Goal: Connect with others: Connect with others

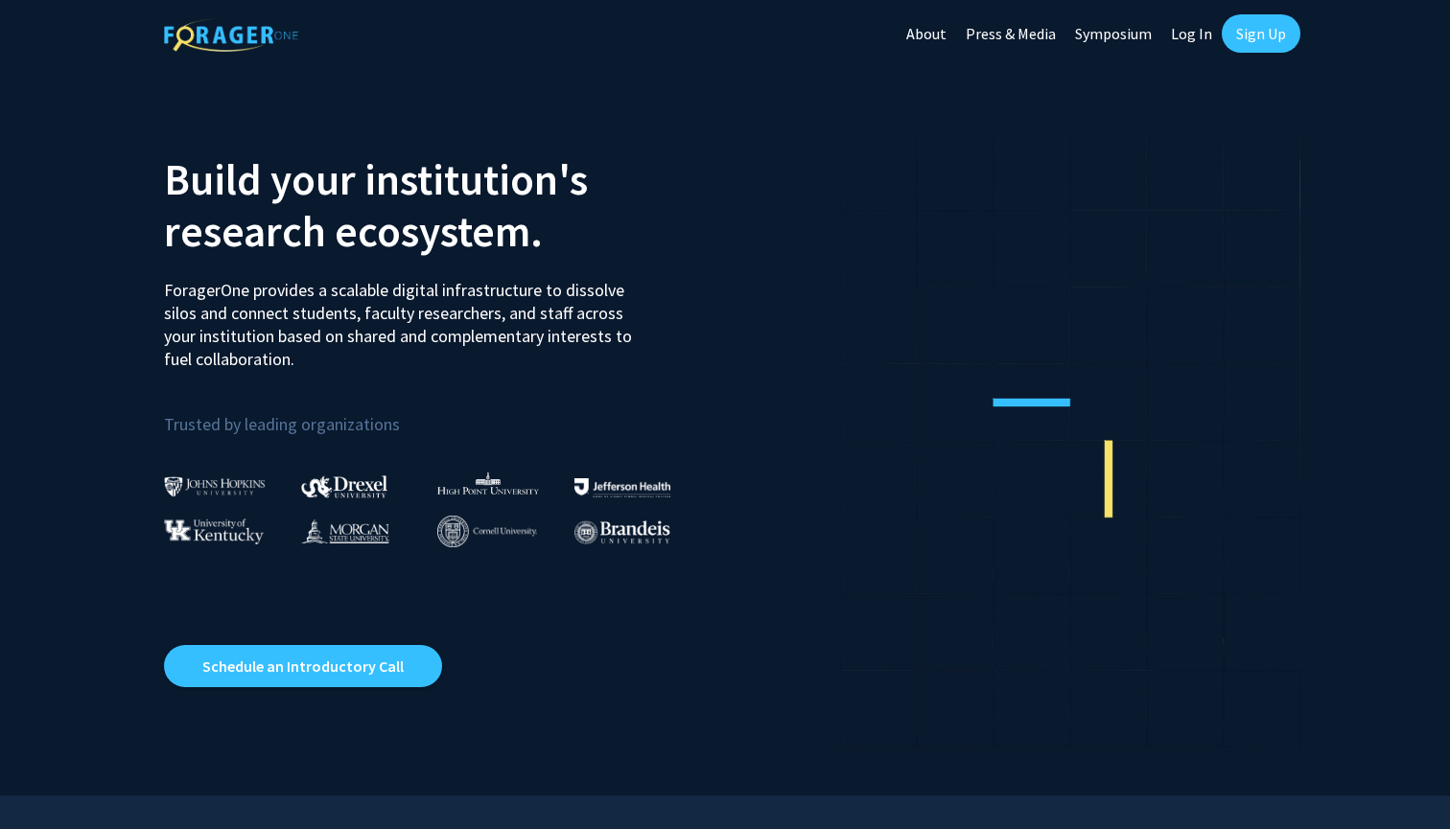
click at [1196, 35] on link "Log In" at bounding box center [1191, 33] width 60 height 67
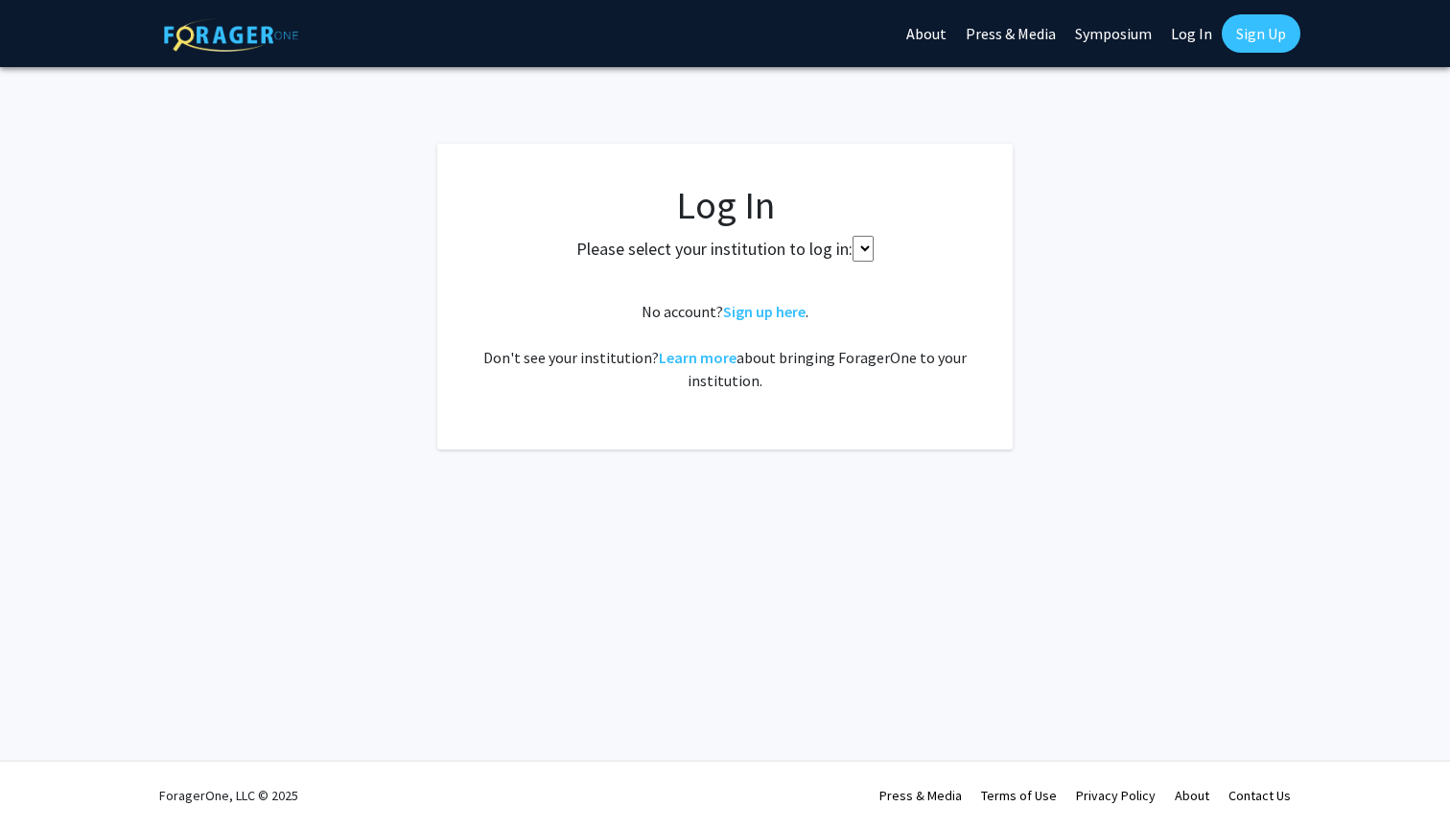
select select
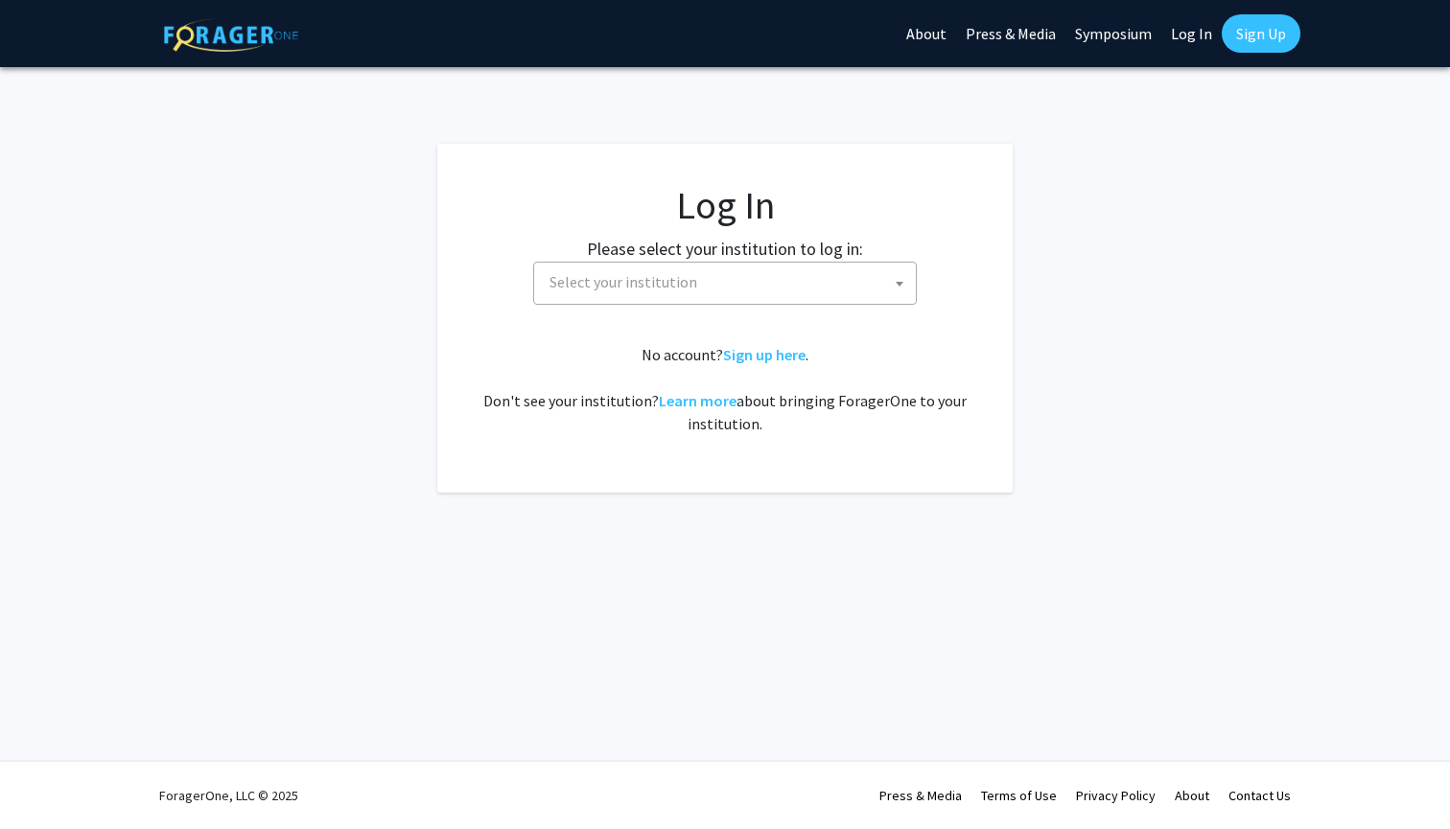
click at [721, 304] on span "Select your institution" at bounding box center [724, 283] width 383 height 43
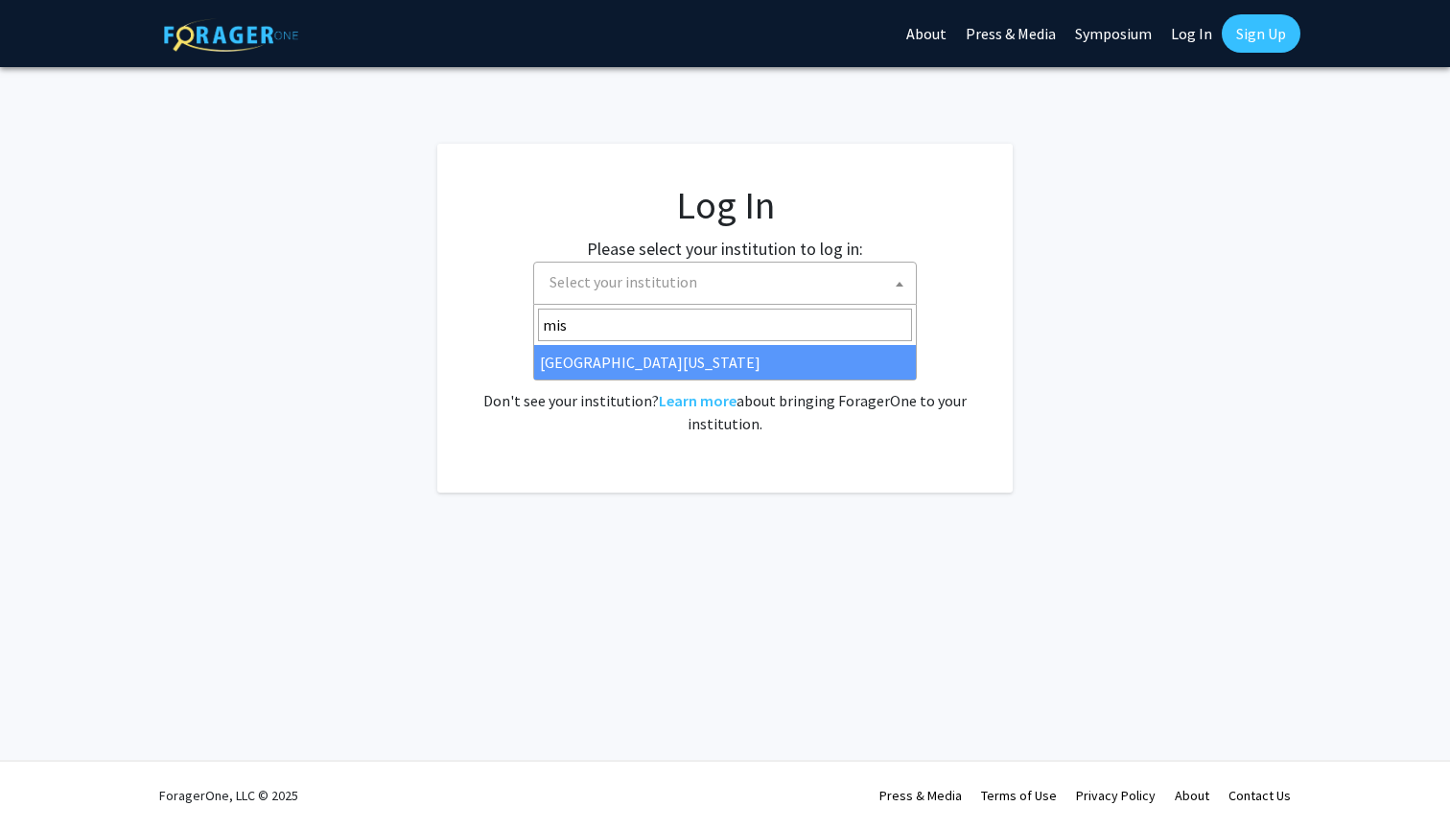
type input "miss"
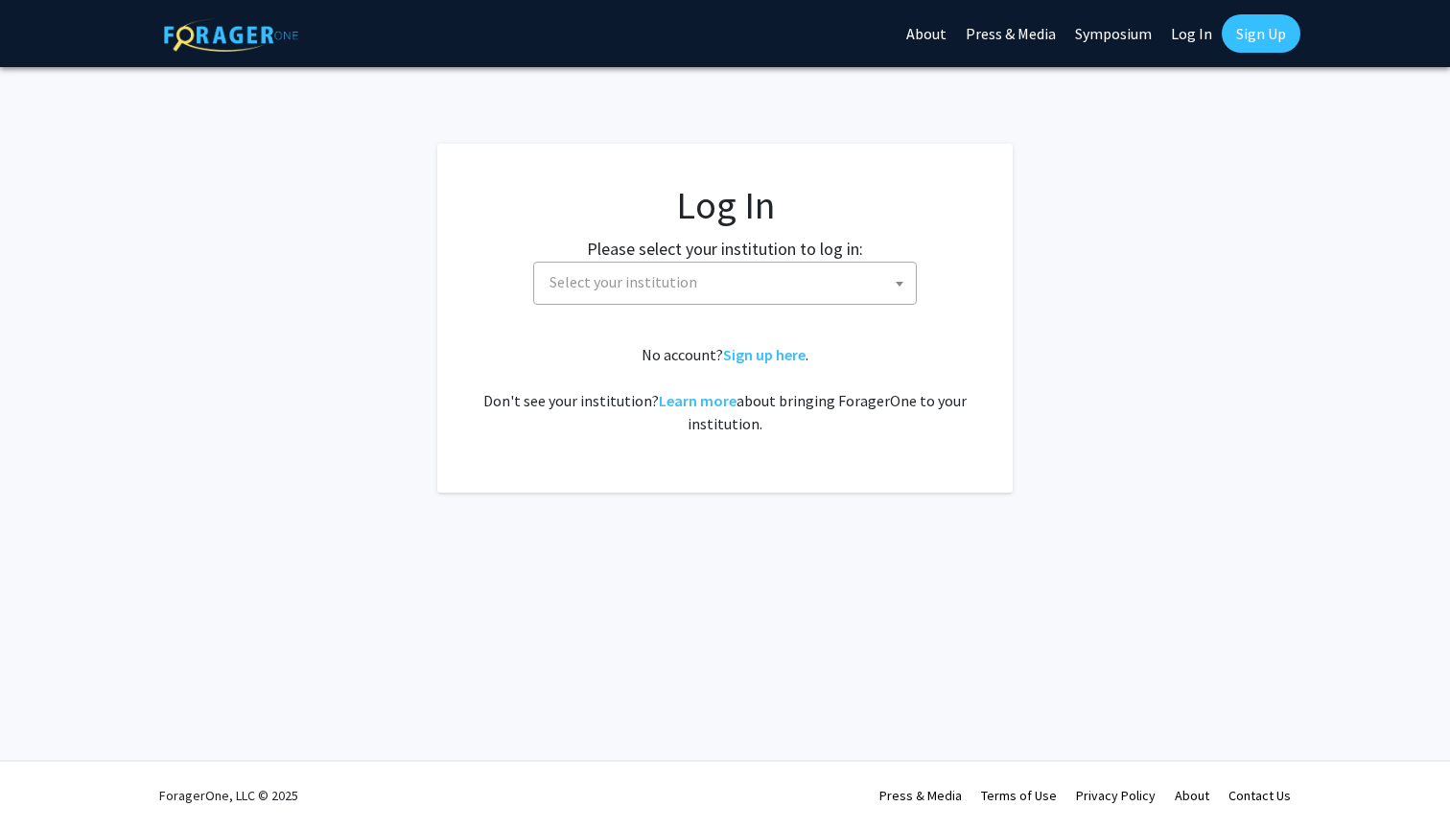
click at [617, 383] on div "No account? Sign up here . Don't see your institution? Learn more about bringin…" at bounding box center [725, 389] width 499 height 92
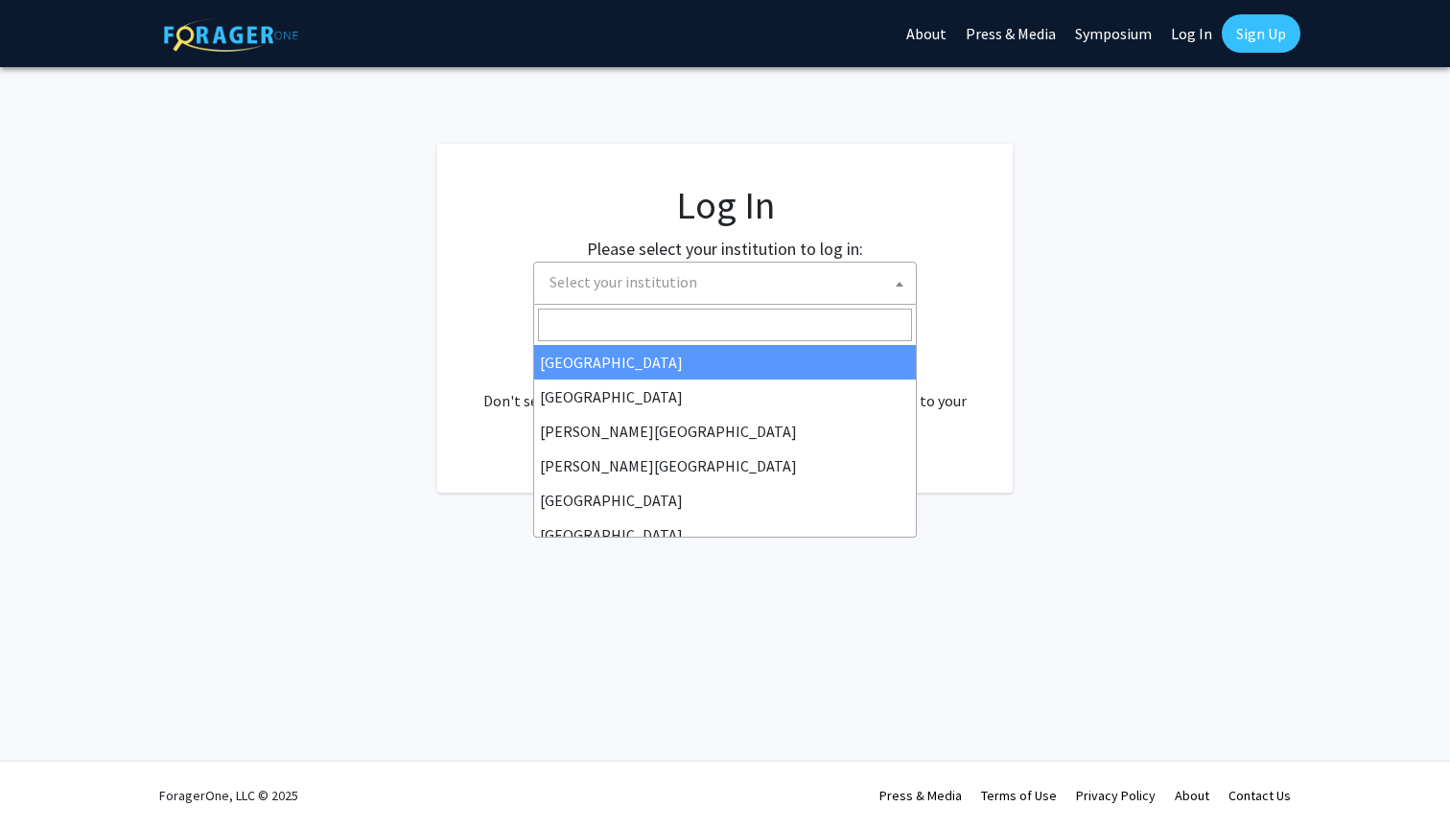
click at [599, 304] on span "Select your institution" at bounding box center [724, 283] width 383 height 43
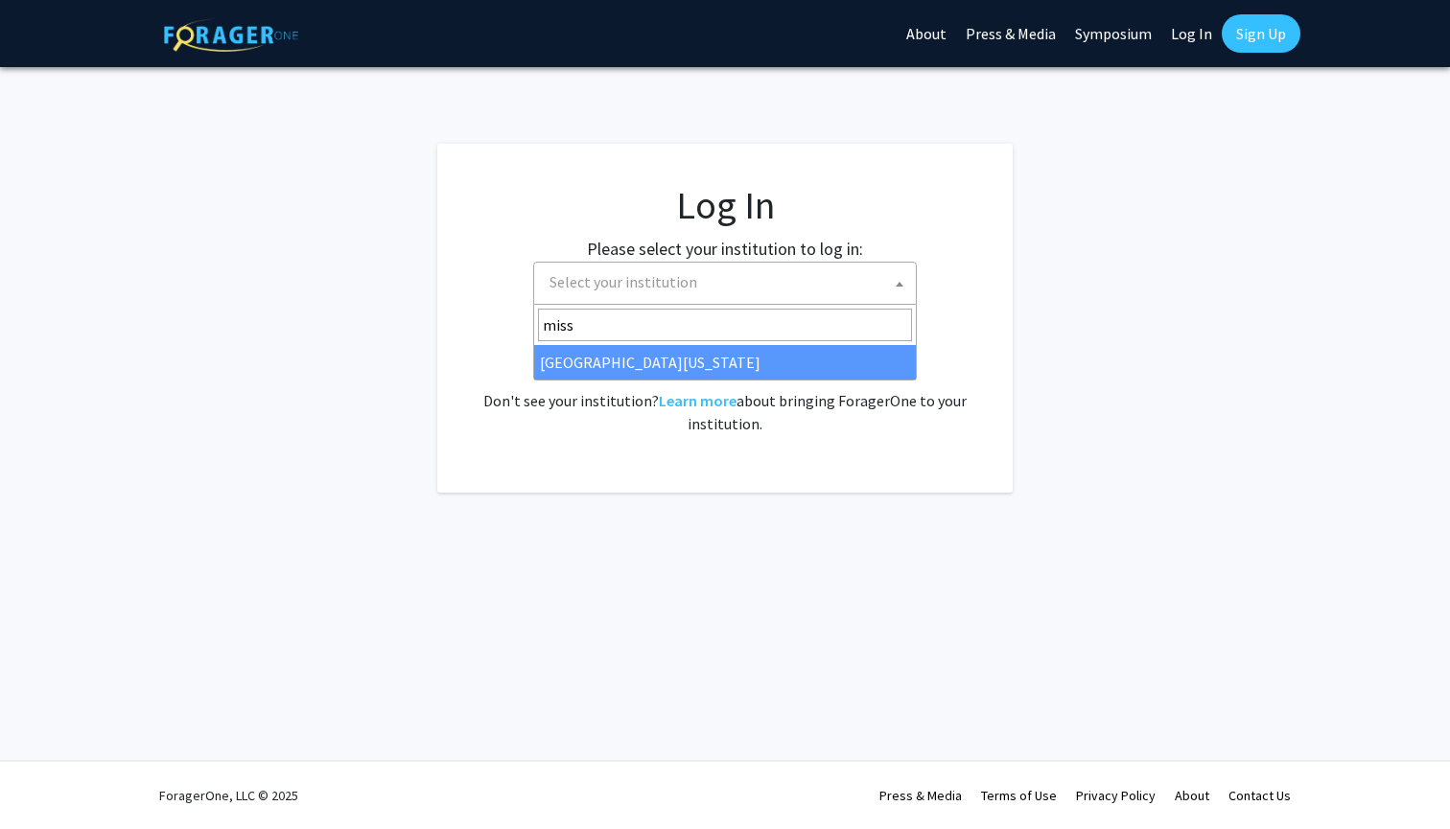
type input "miss"
select select "33"
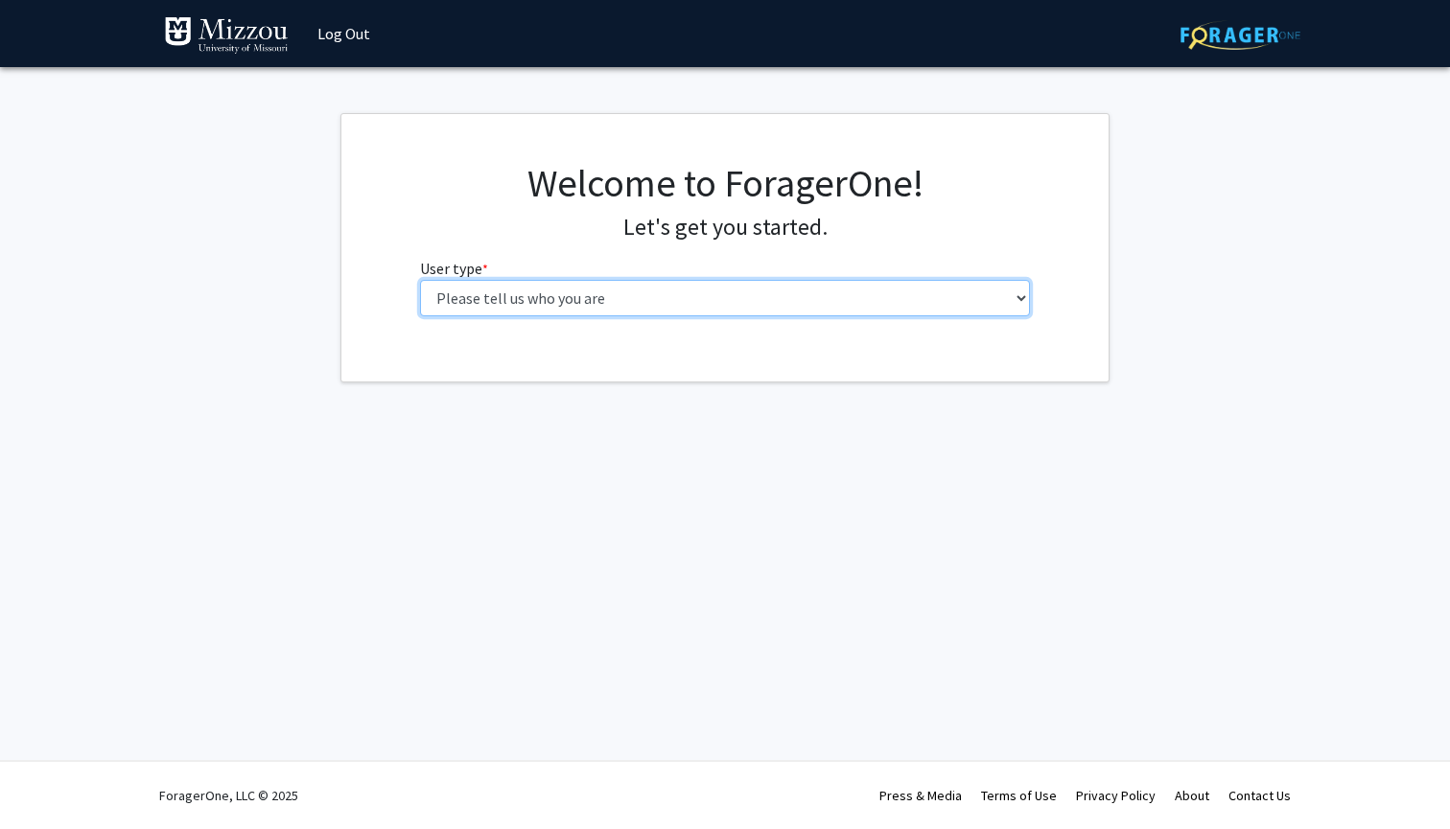
select select "1: undergrad"
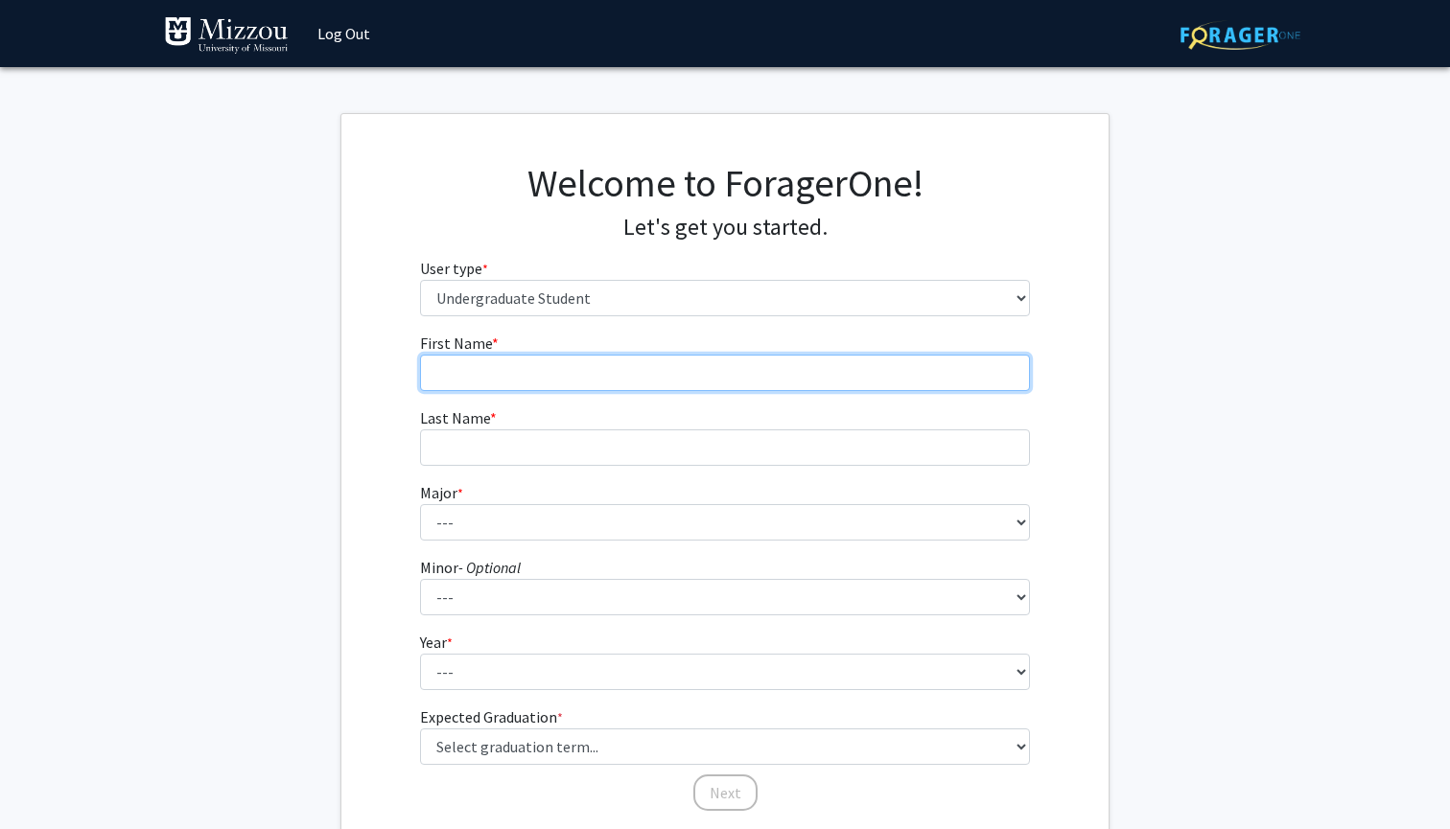
click at [577, 366] on input "First Name * required" at bounding box center [725, 373] width 611 height 36
type input "[PERSON_NAME]"
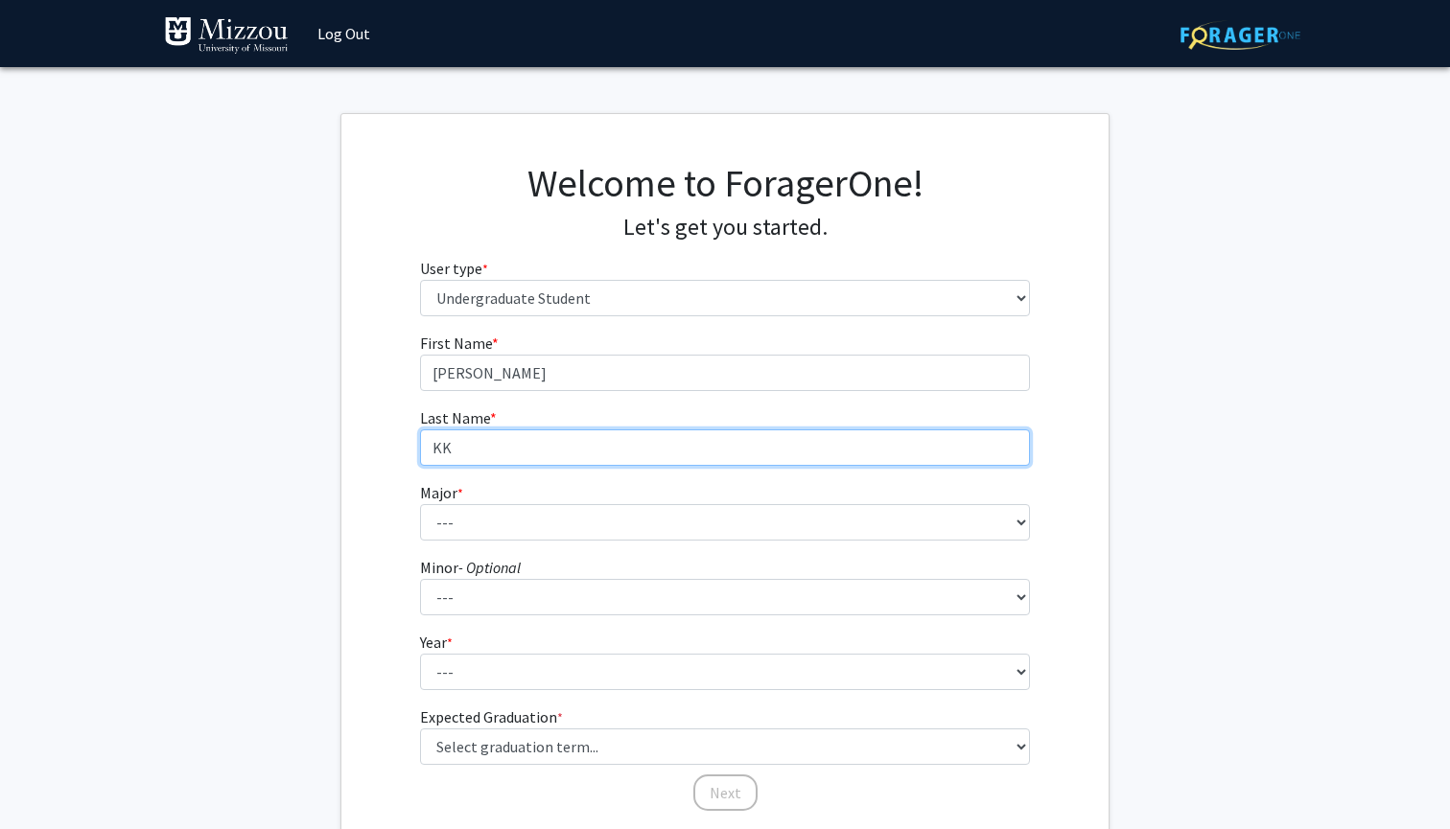
type input "K"
type input "[PERSON_NAME]"
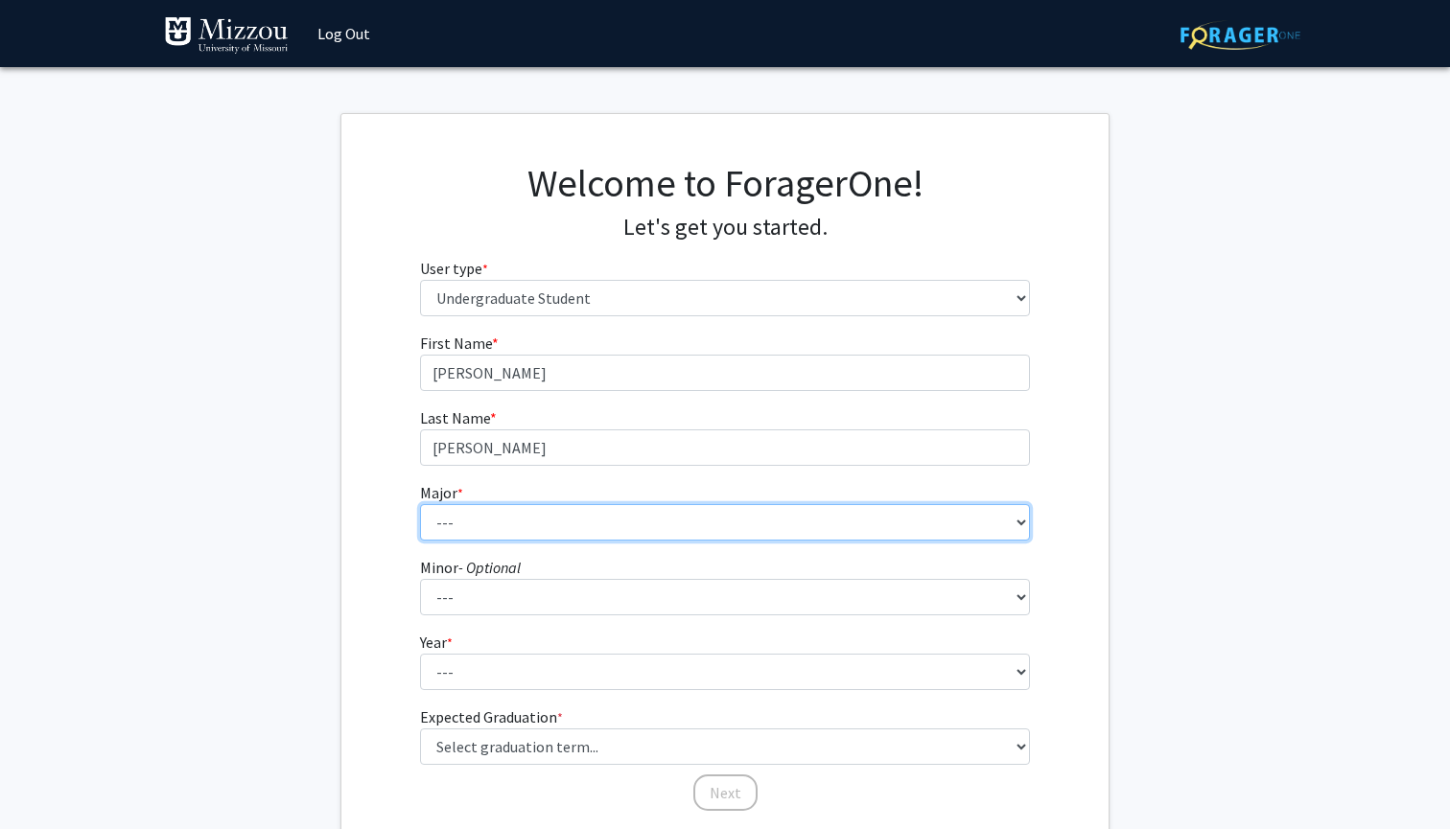
select select "72: 2564"
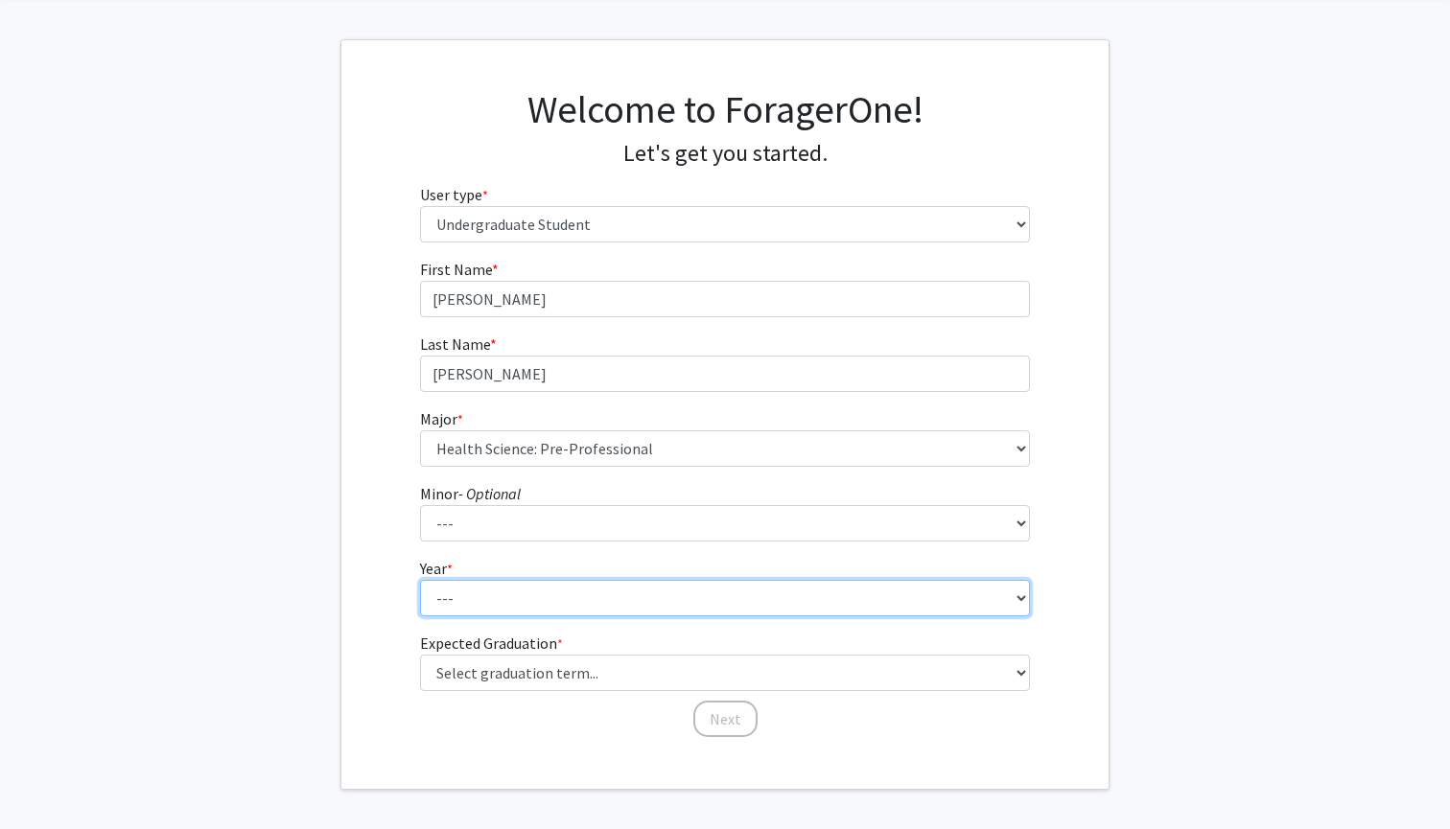
select select "1: first-year"
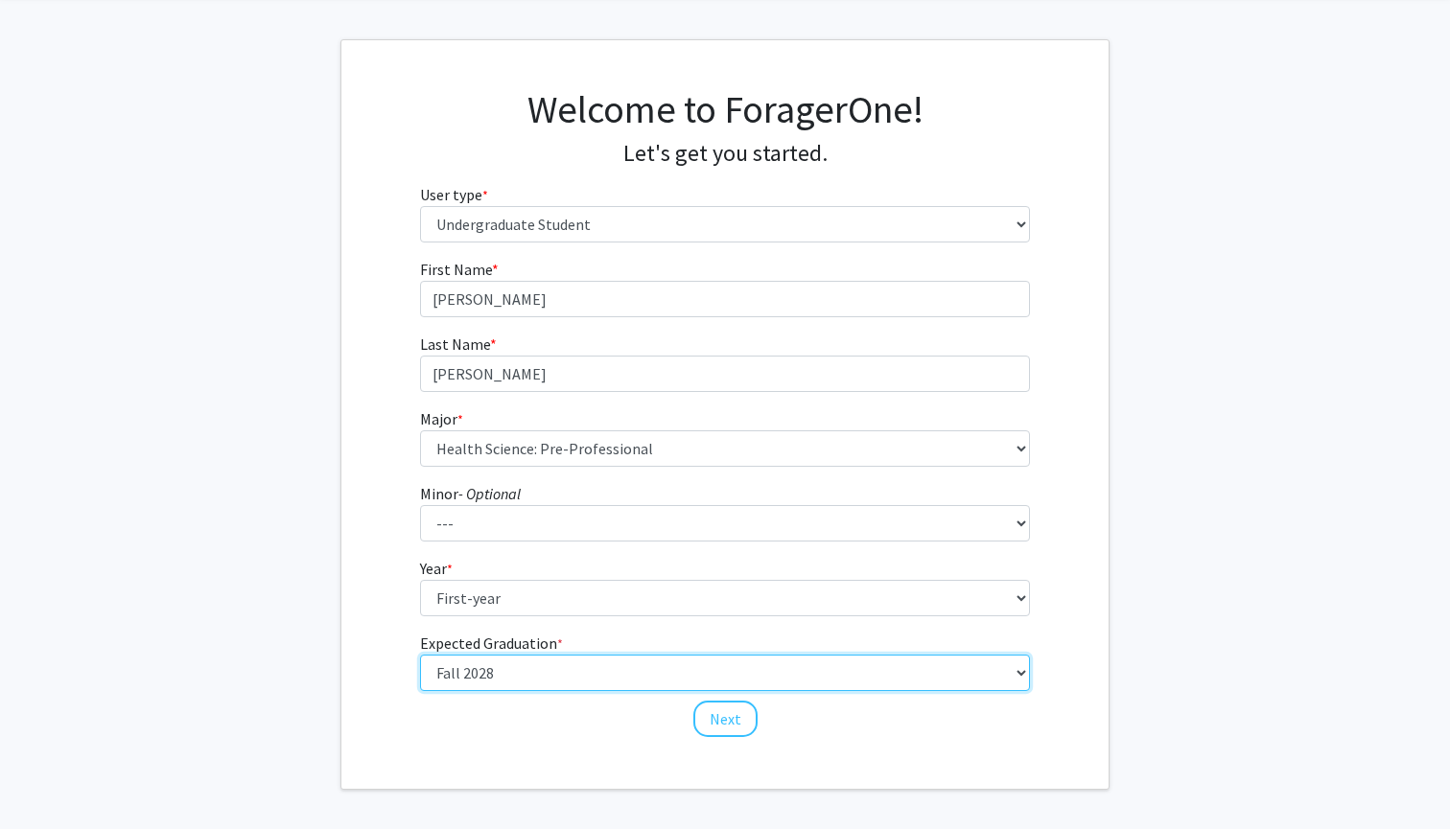
scroll to position [115, 0]
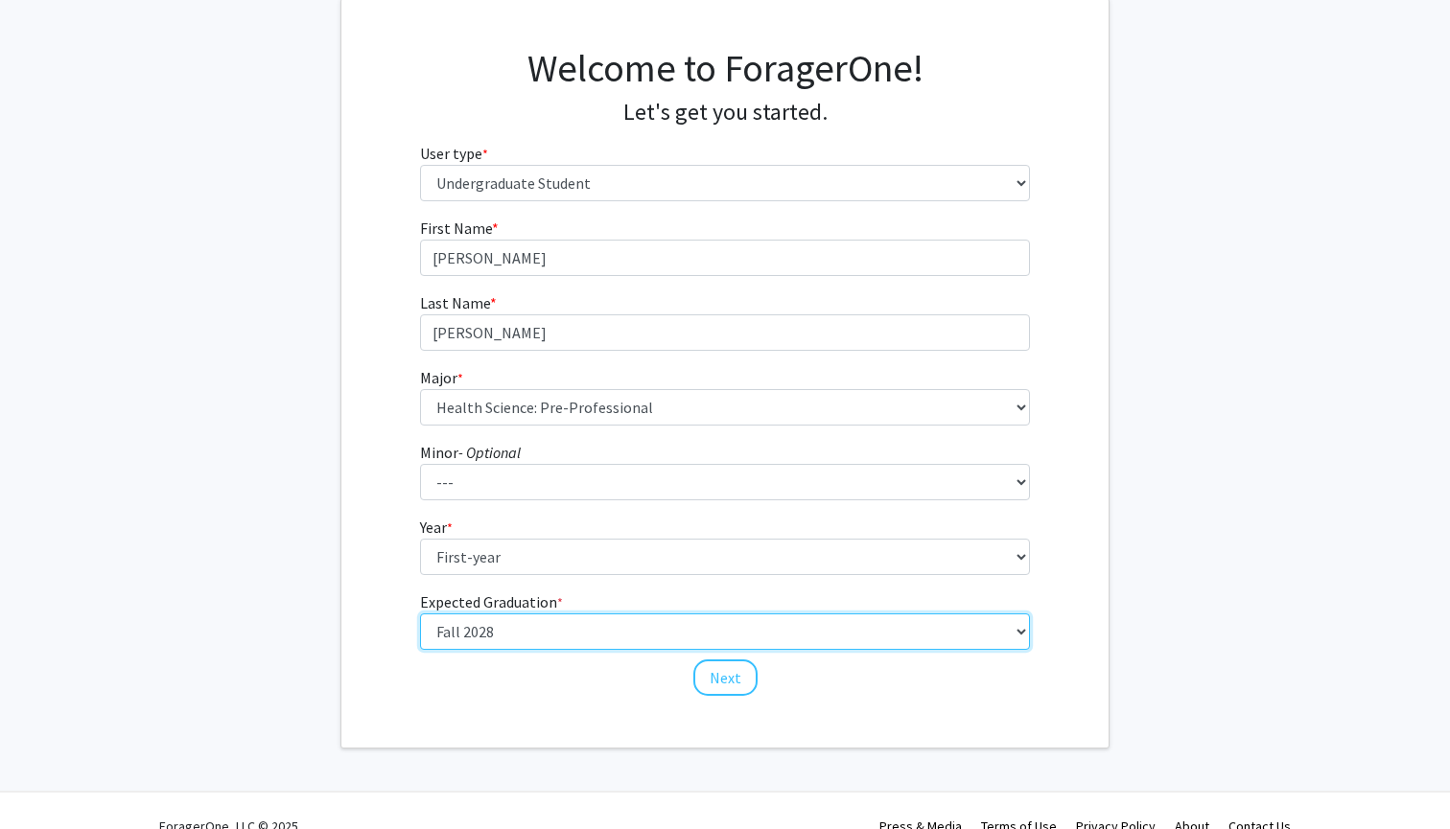
select select "13: spring_2028"
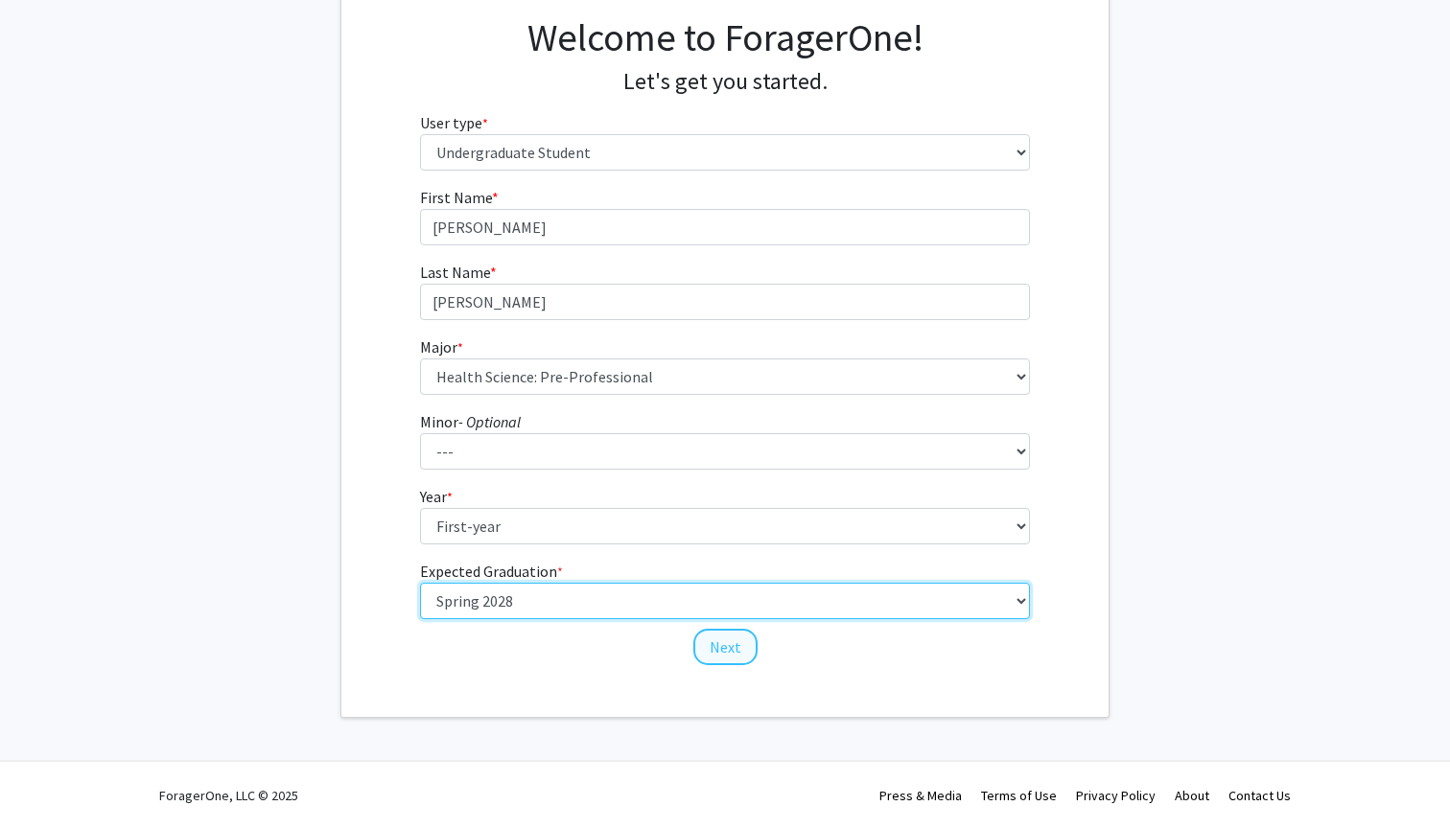
scroll to position [145, 0]
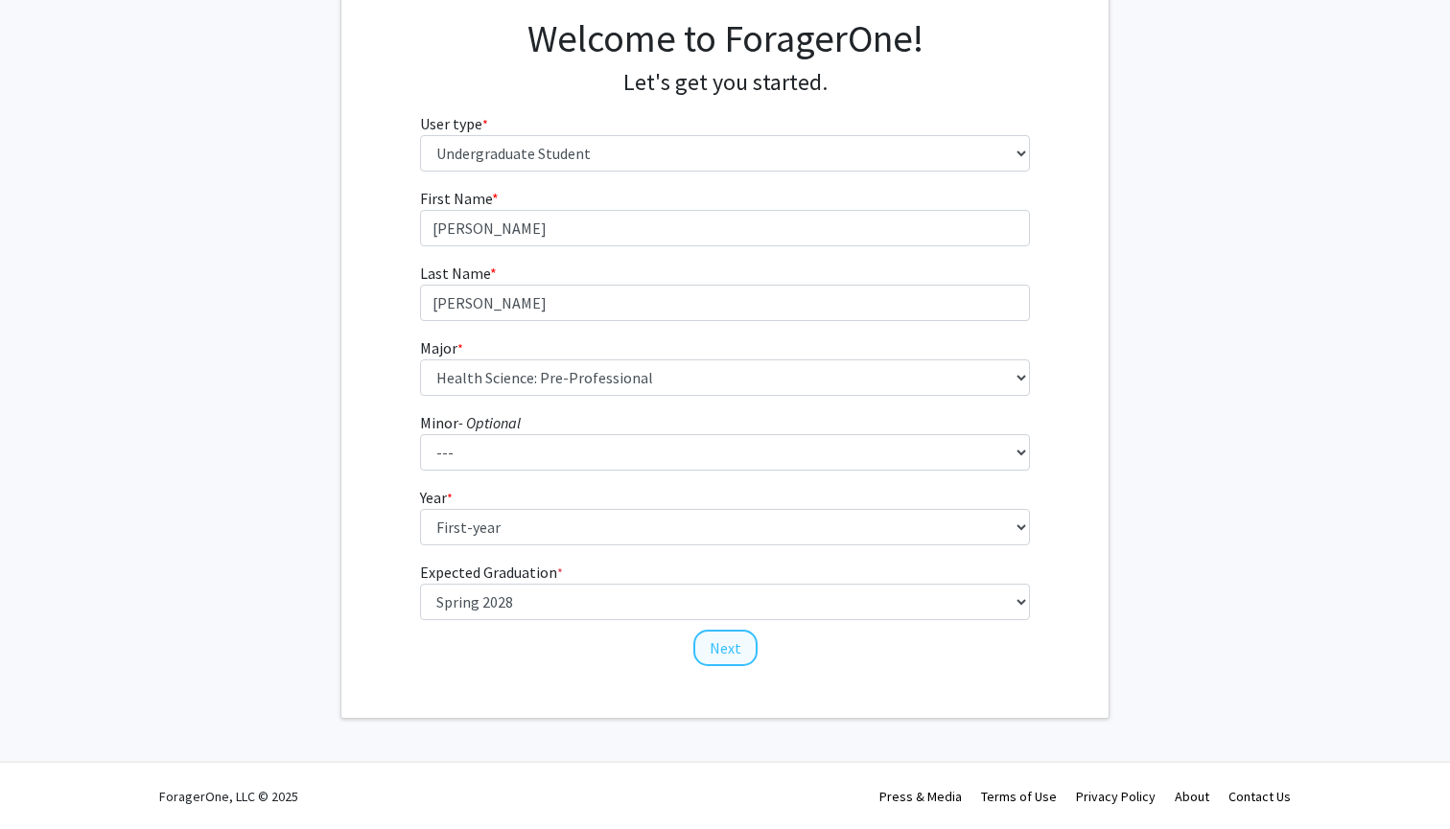
click at [733, 652] on button "Next" at bounding box center [725, 648] width 64 height 36
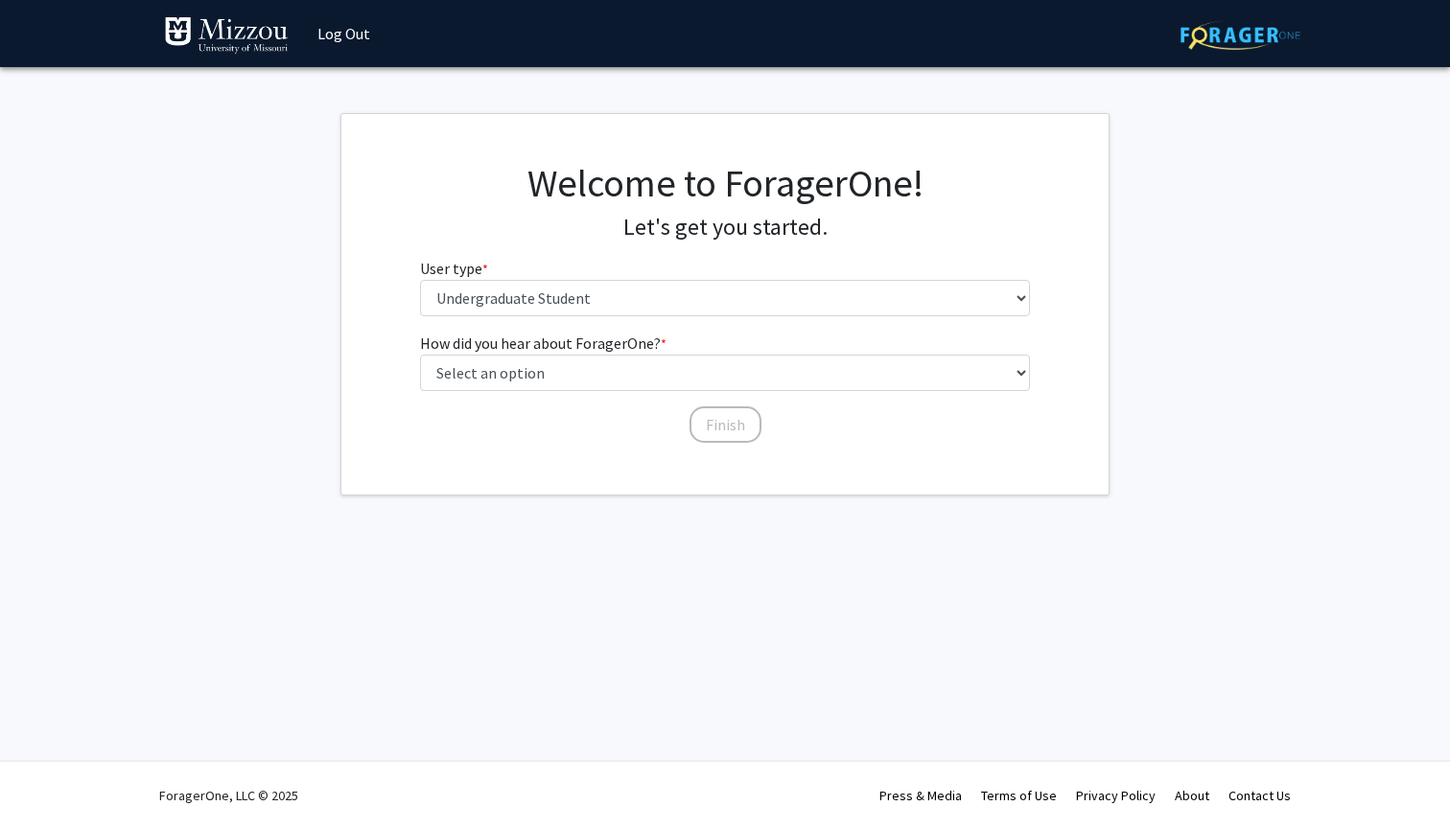
scroll to position [0, 0]
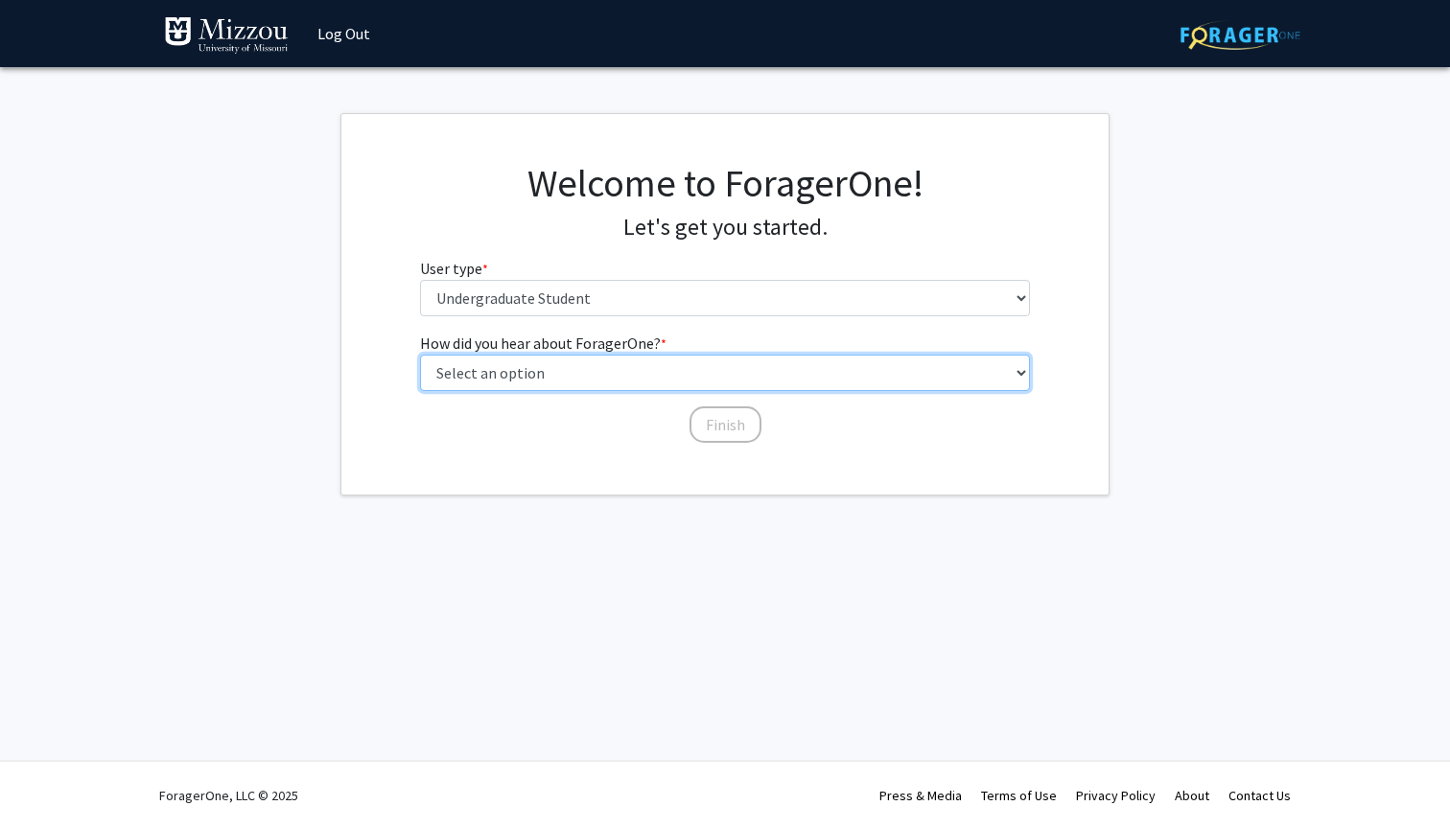
select select "2: faculty_recommendation"
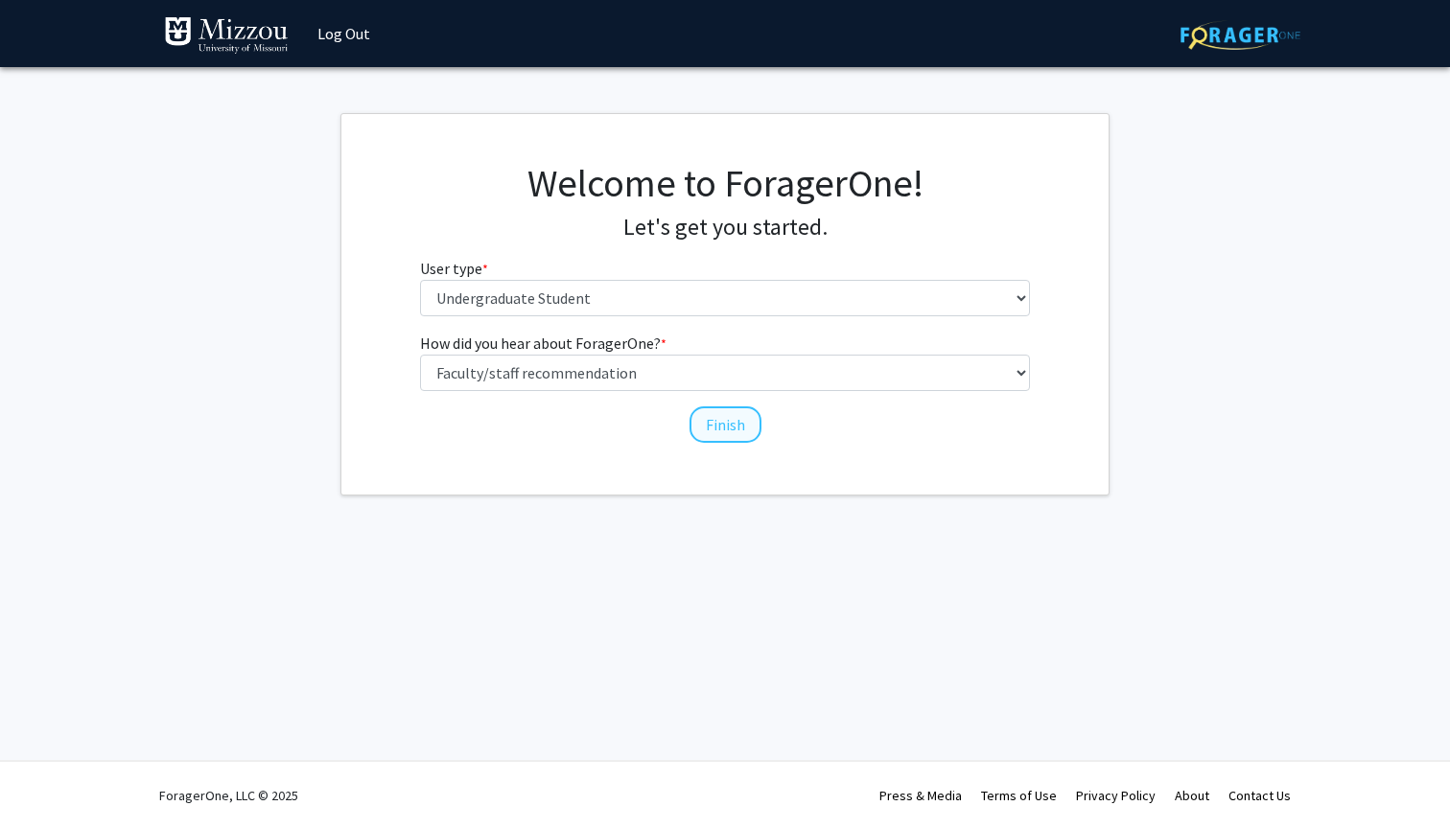
click at [713, 425] on button "Finish" at bounding box center [725, 424] width 72 height 36
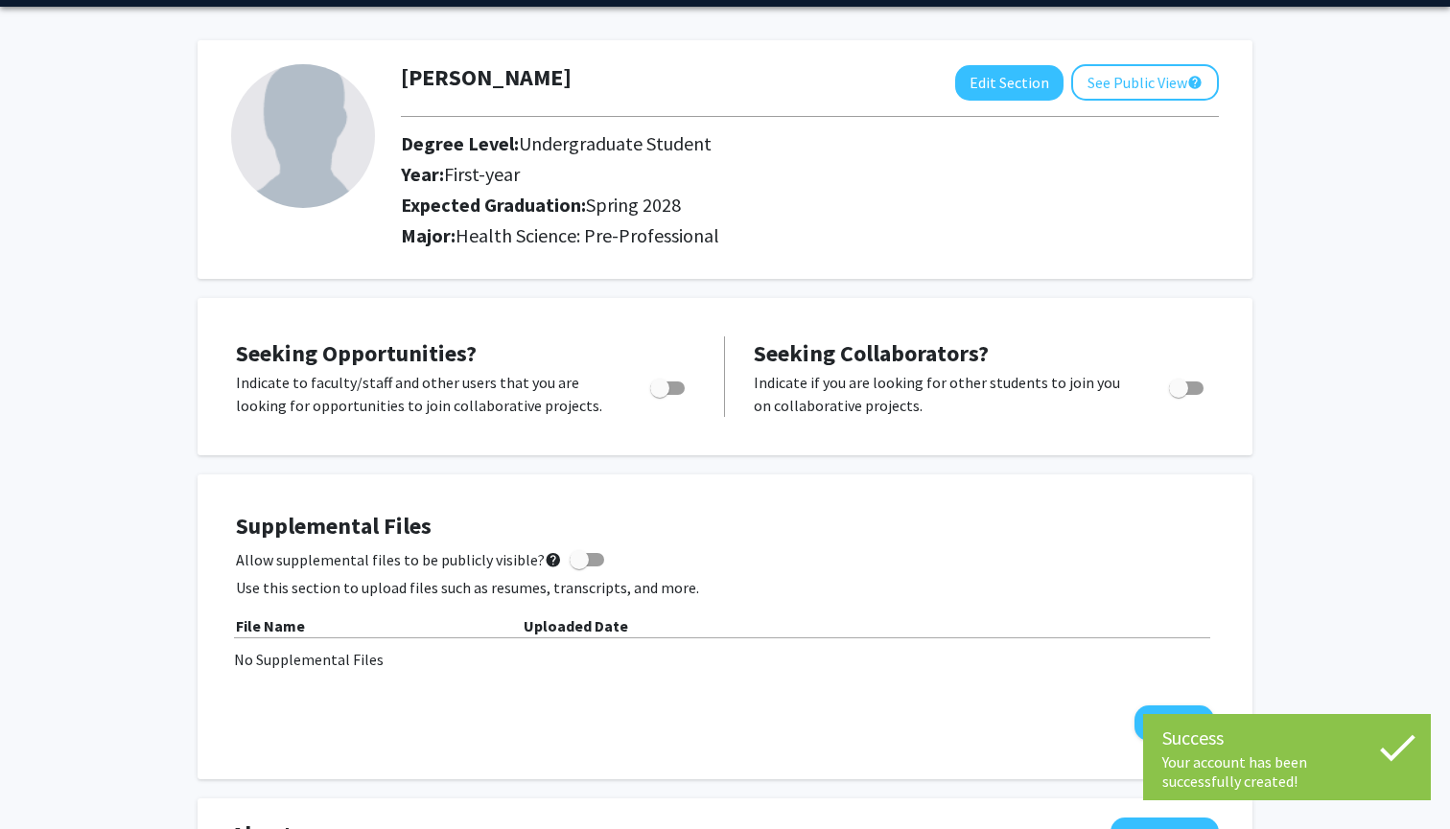
scroll to position [44, 0]
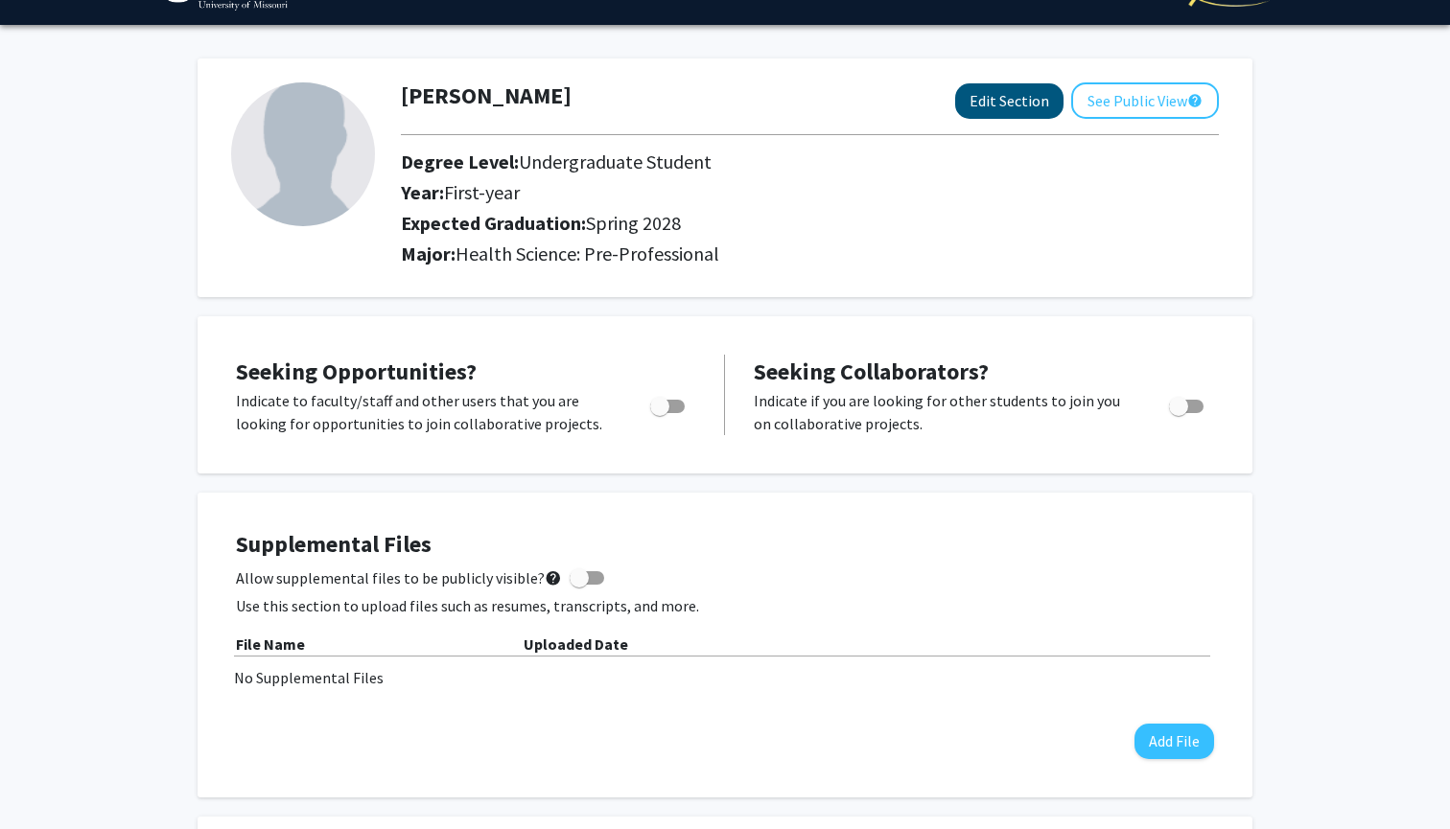
click at [1034, 98] on button "Edit Section" at bounding box center [1009, 100] width 108 height 35
select select "first-year"
select select "41: spring_2028"
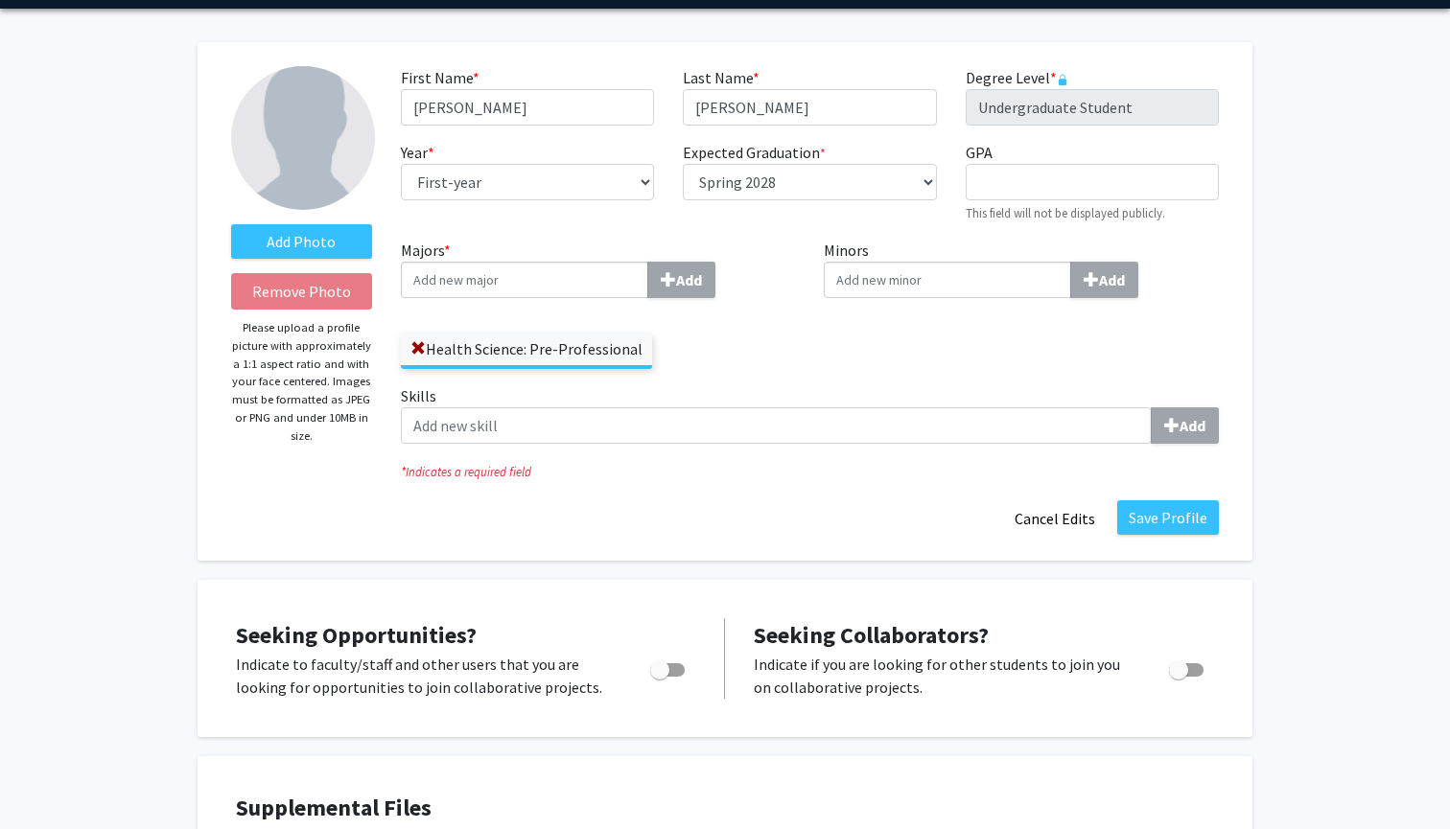
scroll to position [66, 0]
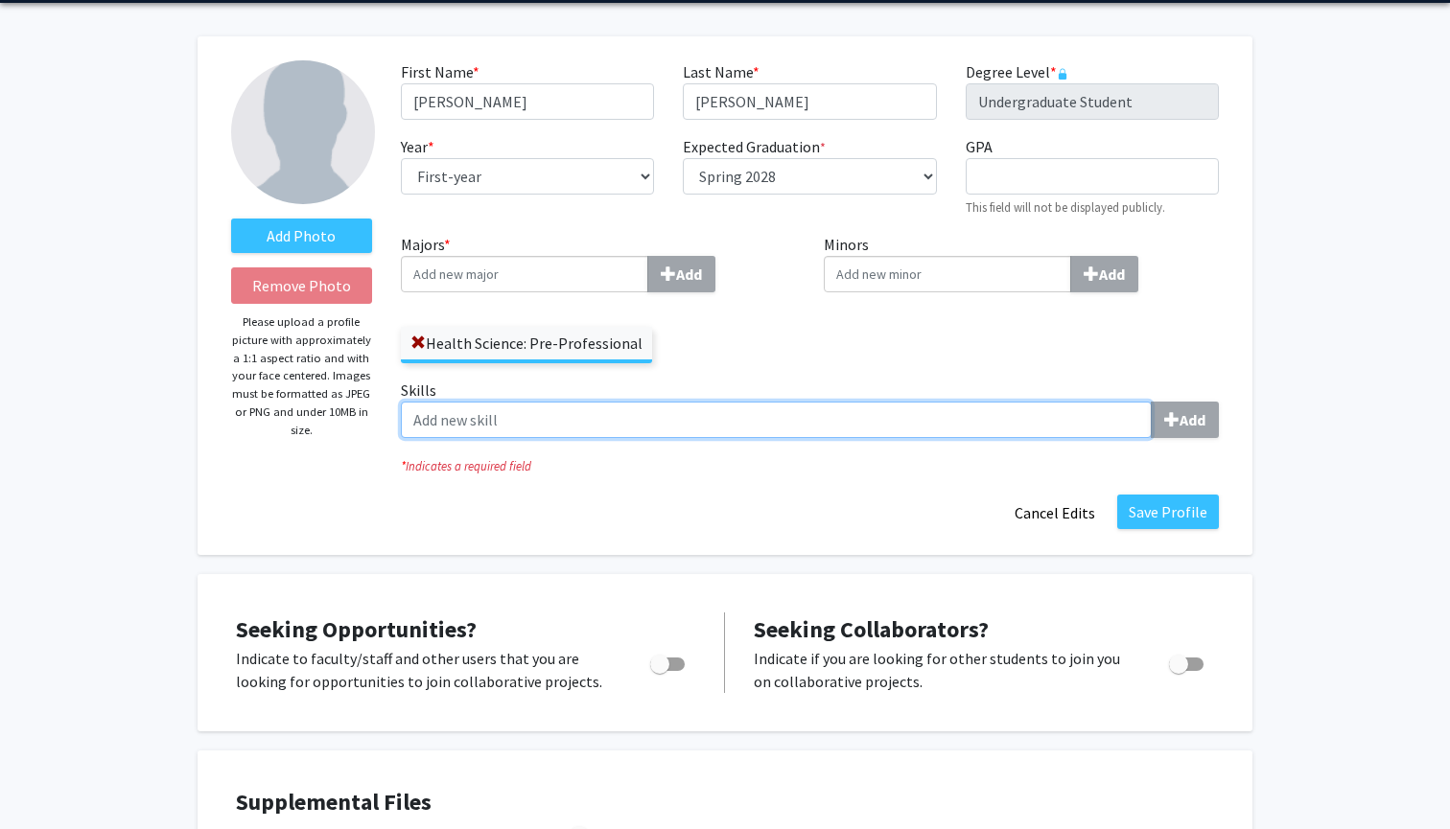
click at [884, 433] on input "Skills Add" at bounding box center [776, 420] width 751 height 36
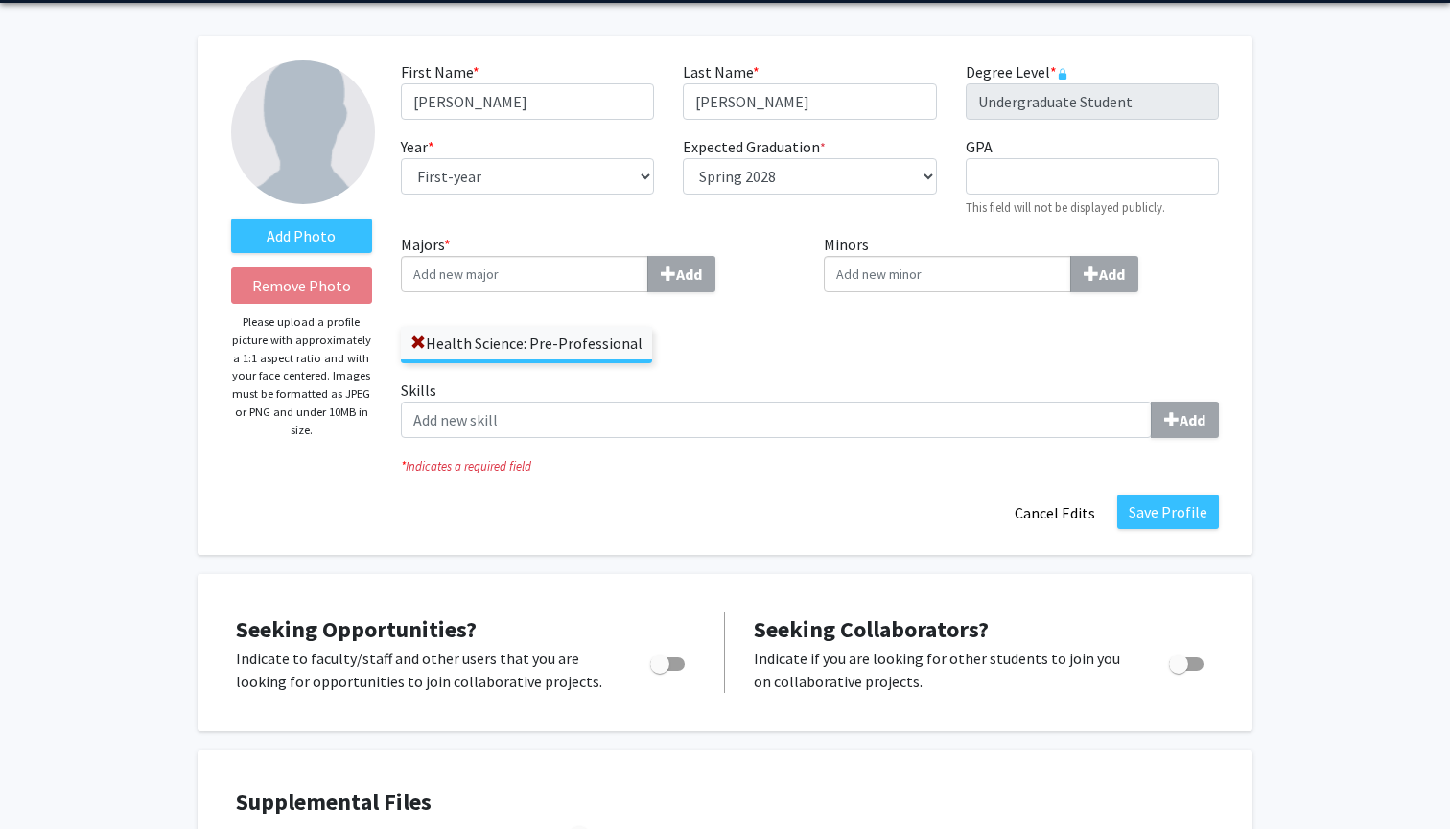
click at [676, 668] on span "Toggle" at bounding box center [667, 664] width 35 height 13
click at [660, 671] on input "Are you actively seeking opportunities?" at bounding box center [659, 671] width 1 height 1
checkbox input "true"
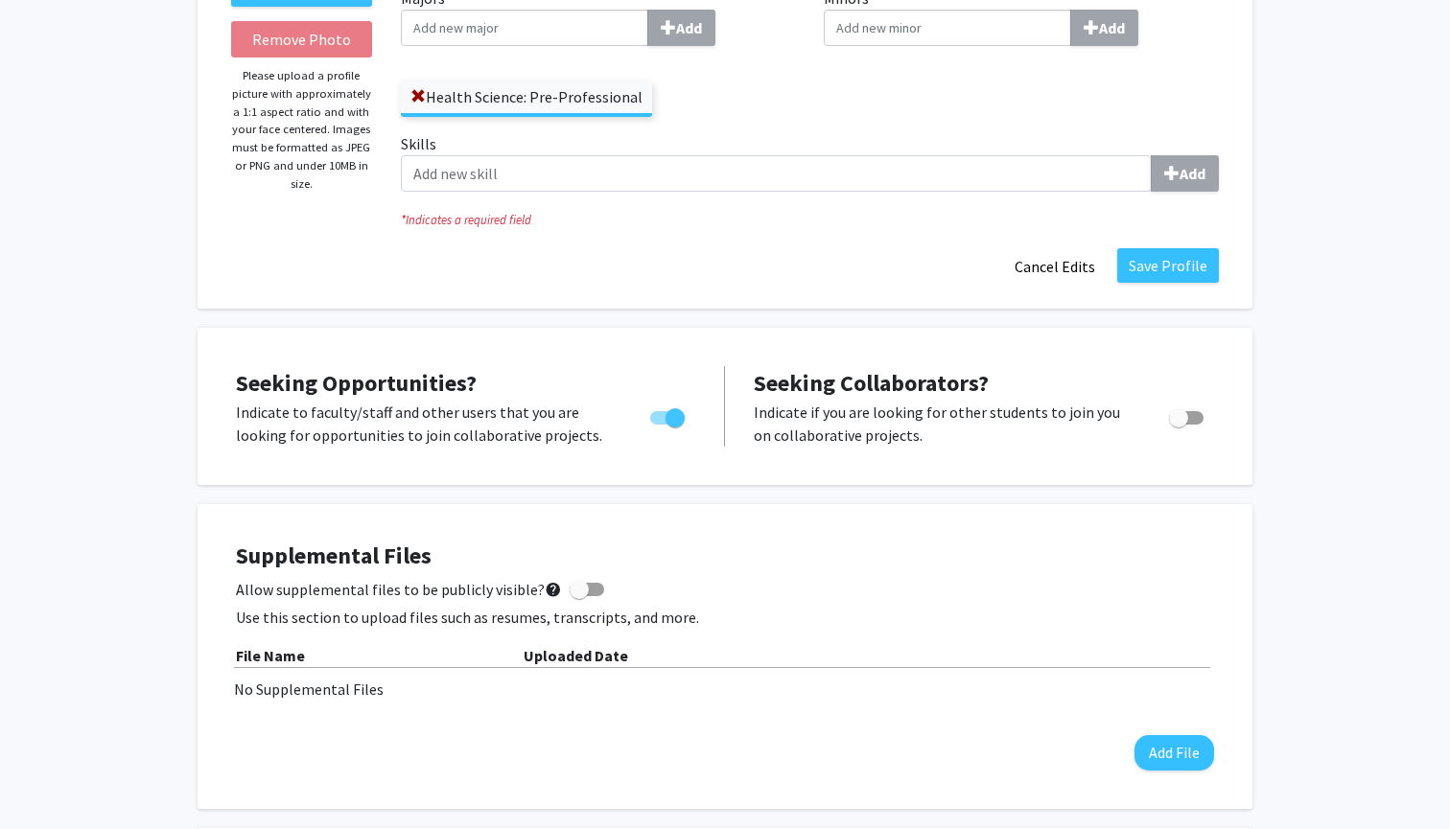
scroll to position [319, 0]
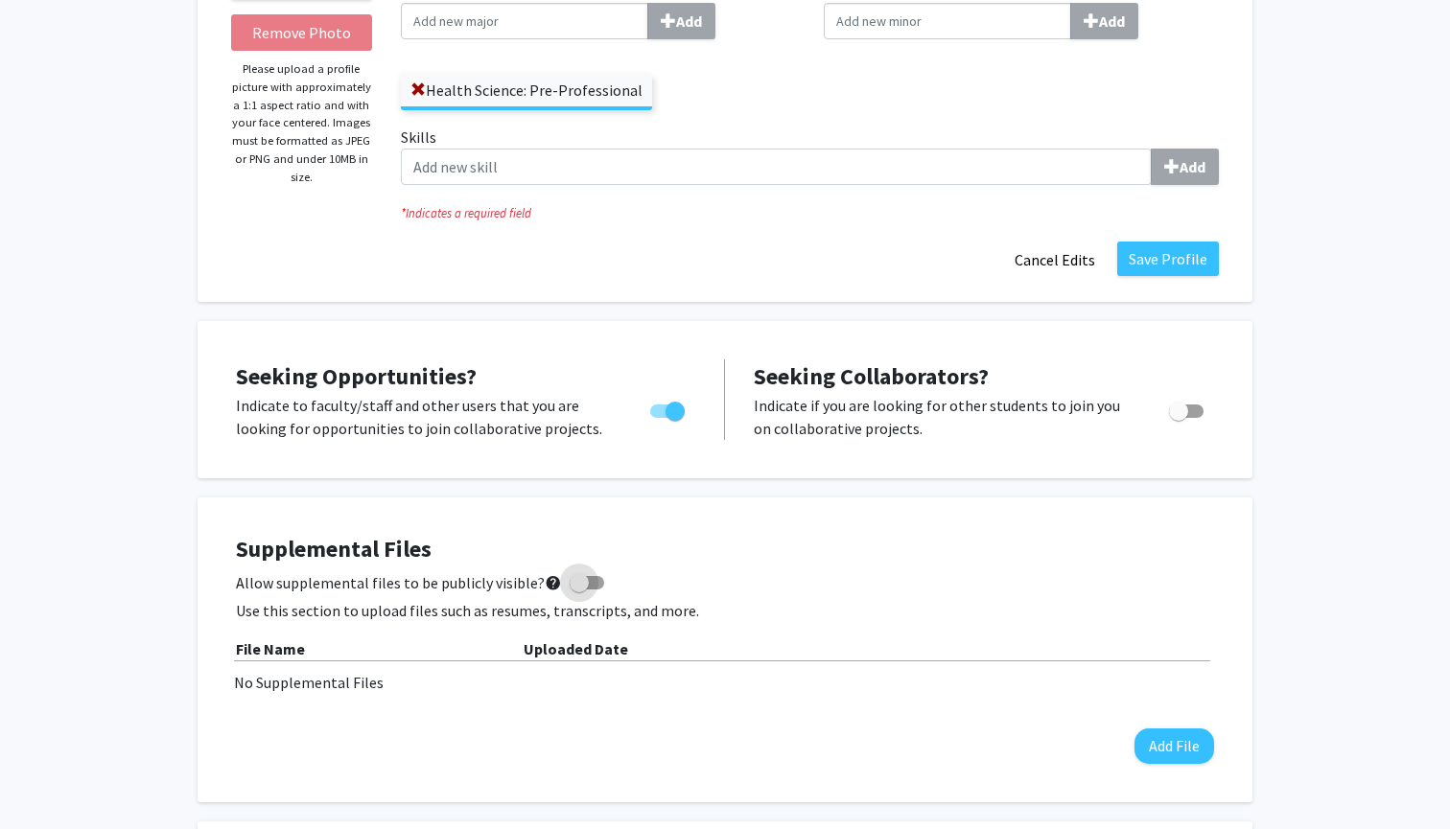
click at [572, 587] on span at bounding box center [578, 582] width 19 height 19
click at [578, 590] on input "Allow supplemental files to be publicly visible? help" at bounding box center [578, 590] width 1 height 1
checkbox input "true"
click at [1176, 258] on button "Save Profile" at bounding box center [1168, 259] width 102 height 35
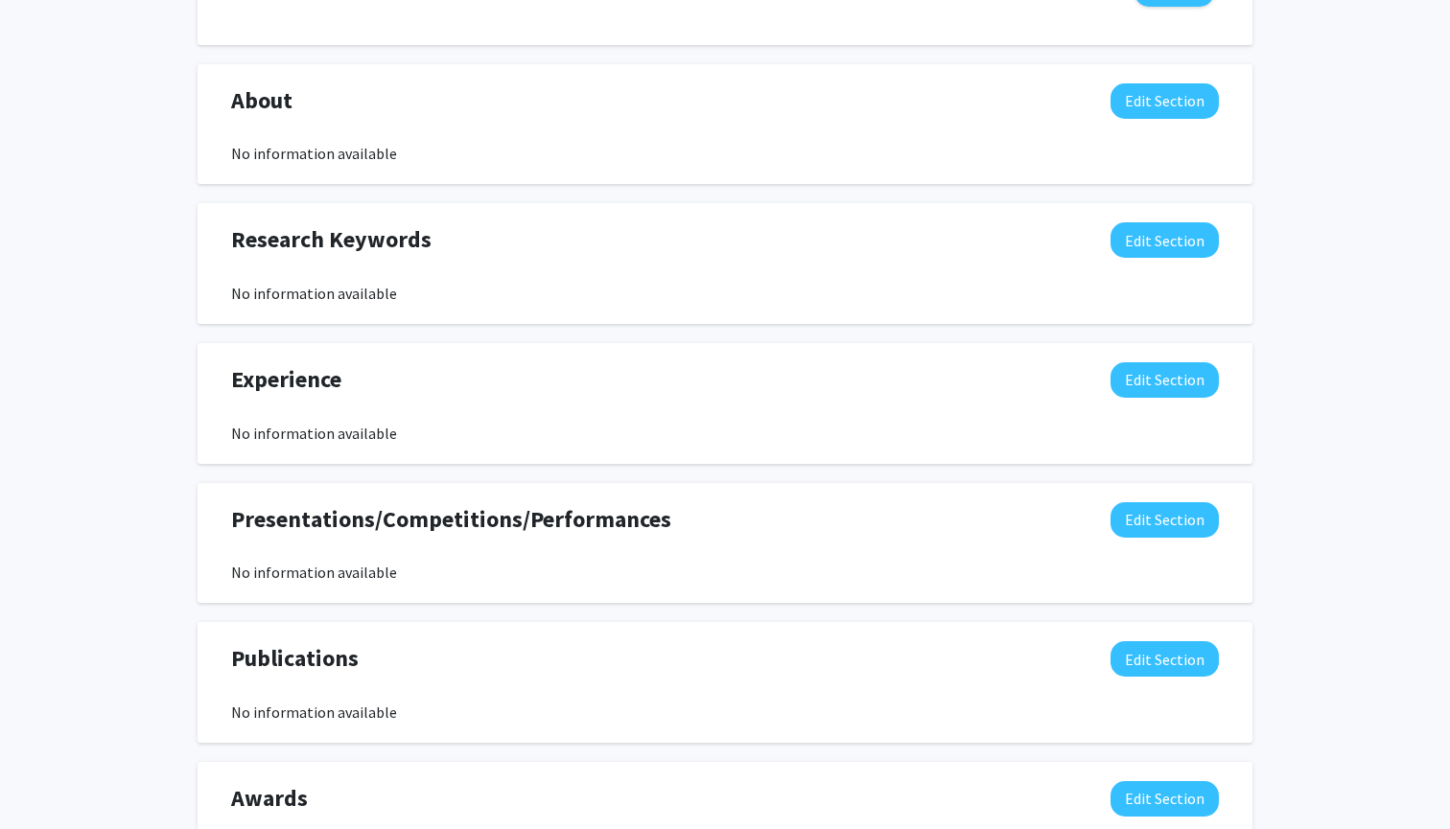
scroll to position [797, 0]
click at [1196, 239] on button "Edit Section" at bounding box center [1164, 239] width 108 height 35
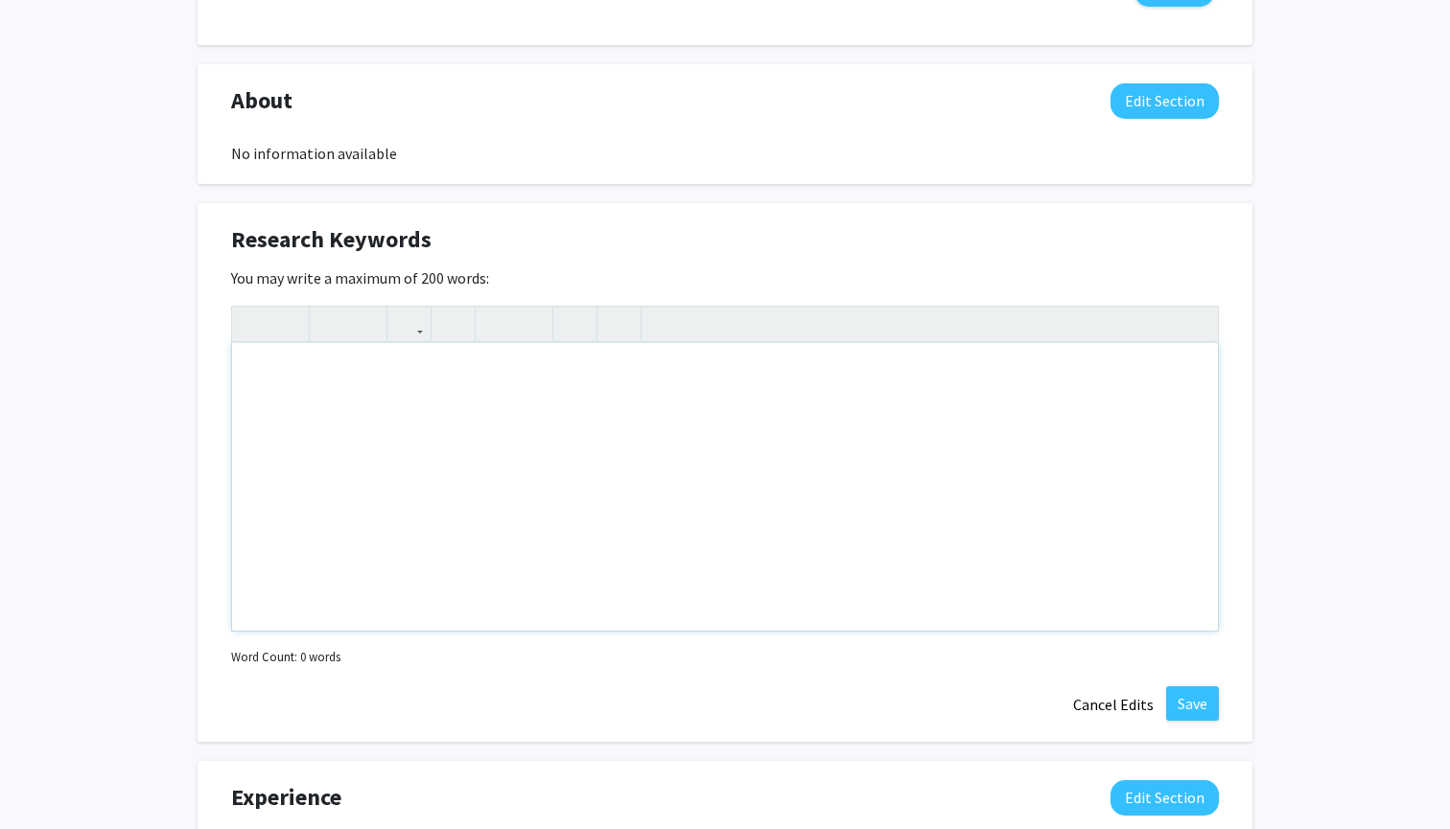
click at [997, 451] on div "Note to users with screen readers: Please deactivate our accessibility plugin f…" at bounding box center [725, 487] width 986 height 288
type textarea "<p>Orthopedics</p>"
click at [1203, 705] on button "Save" at bounding box center [1192, 703] width 53 height 35
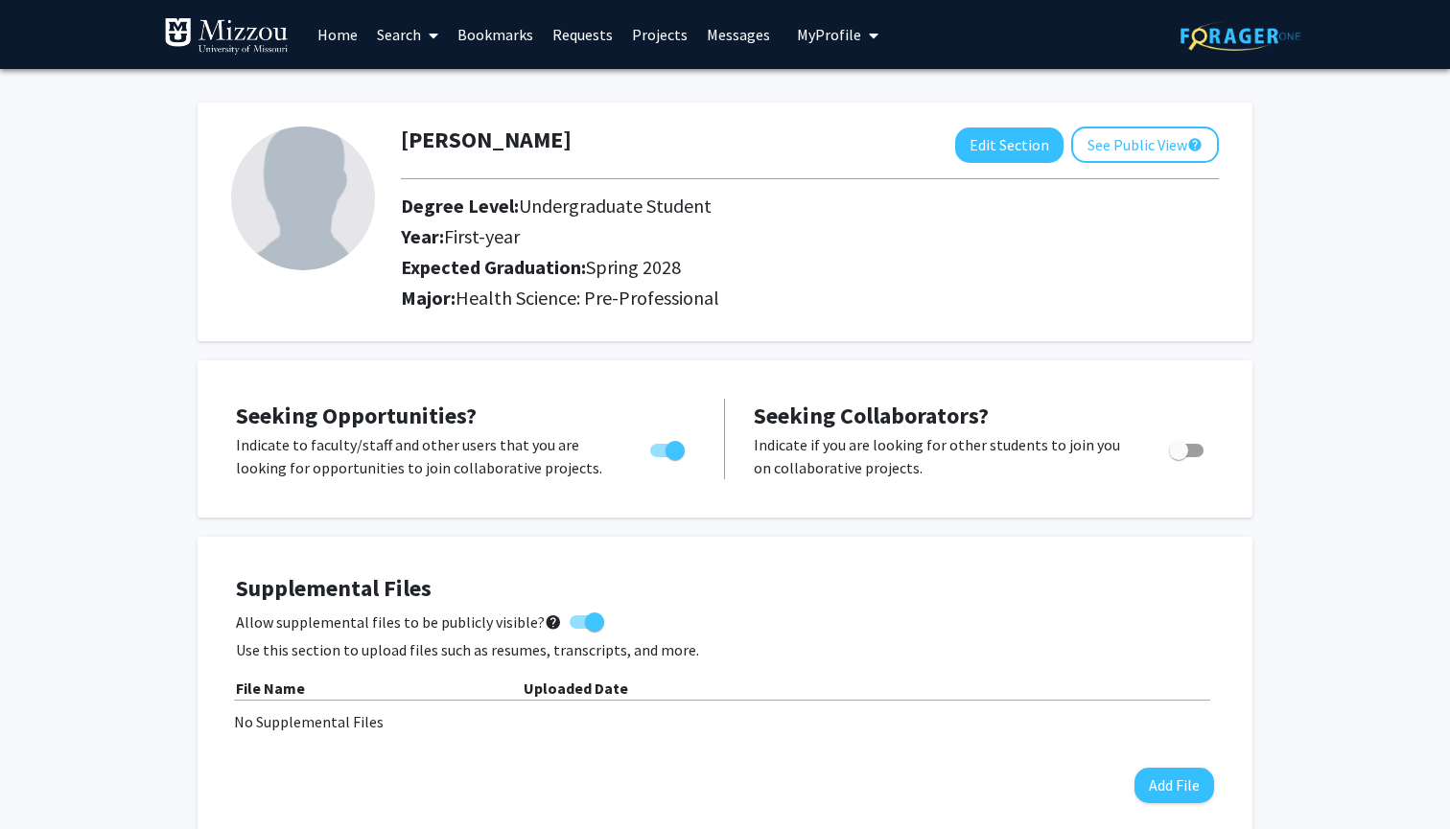
scroll to position [0, 0]
click at [417, 31] on link "Search" at bounding box center [407, 34] width 81 height 67
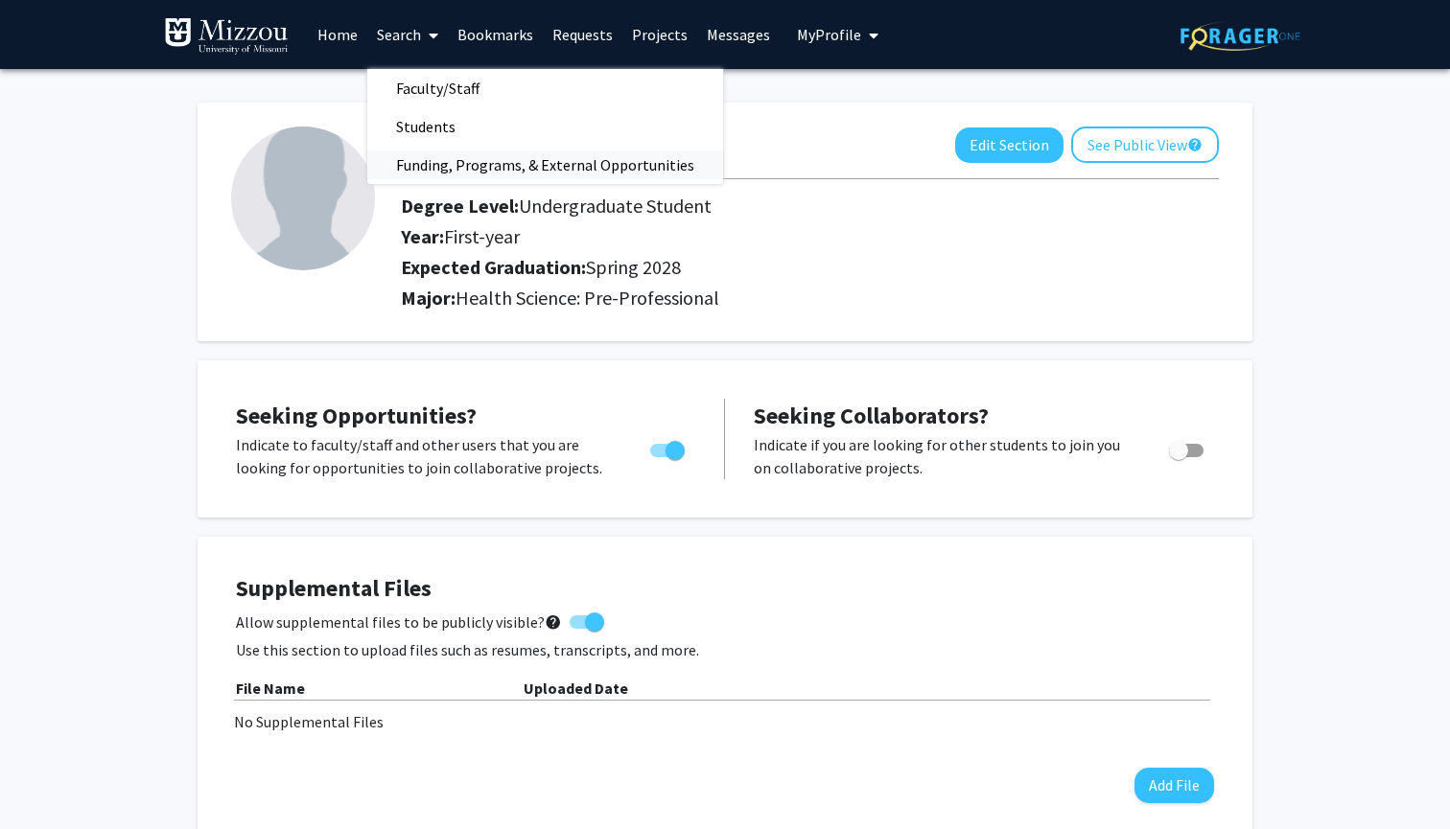
click at [441, 160] on span "Funding, Programs, & External Opportunities" at bounding box center [545, 165] width 356 height 38
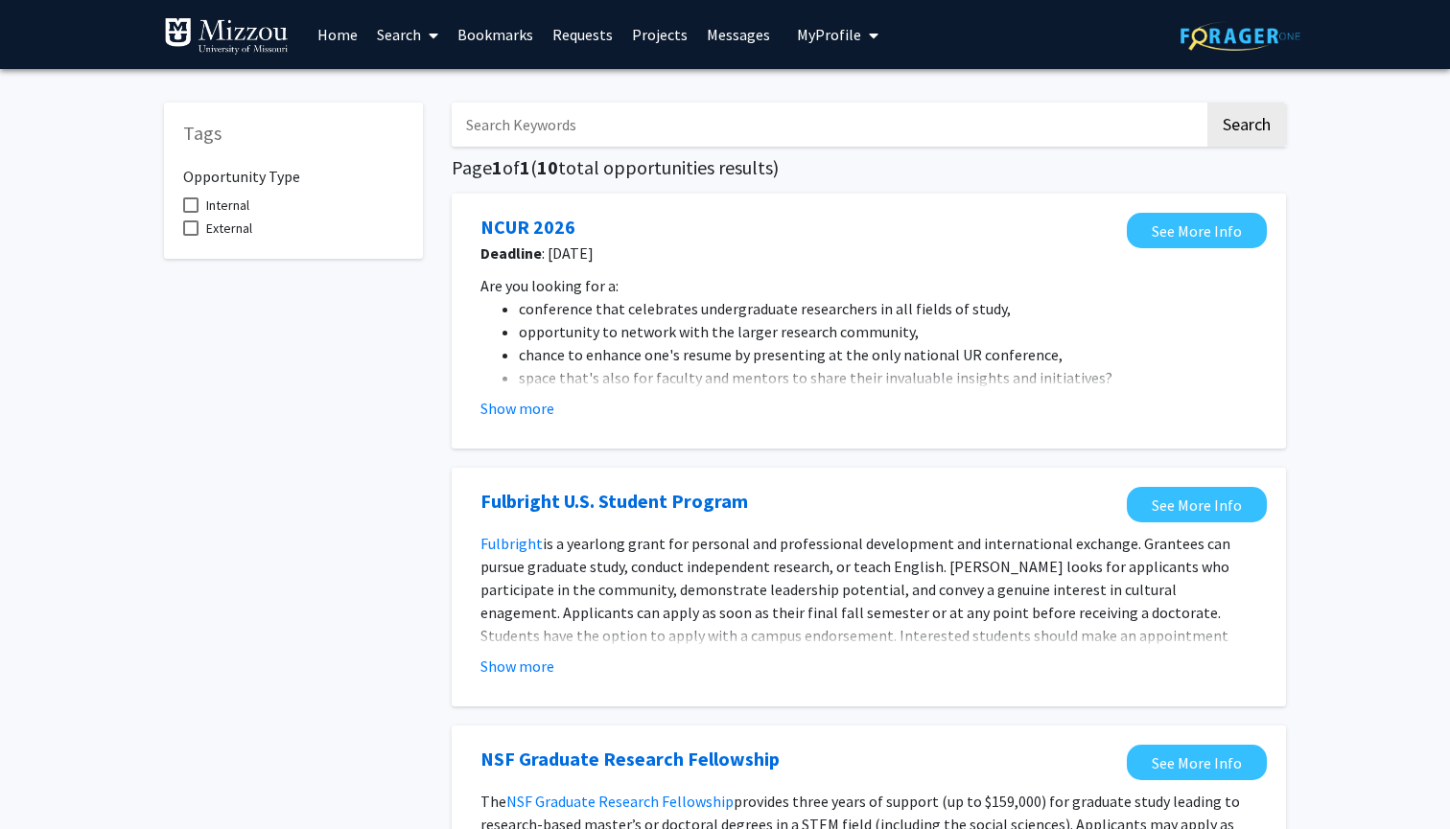
click at [397, 30] on link "Search" at bounding box center [407, 34] width 81 height 67
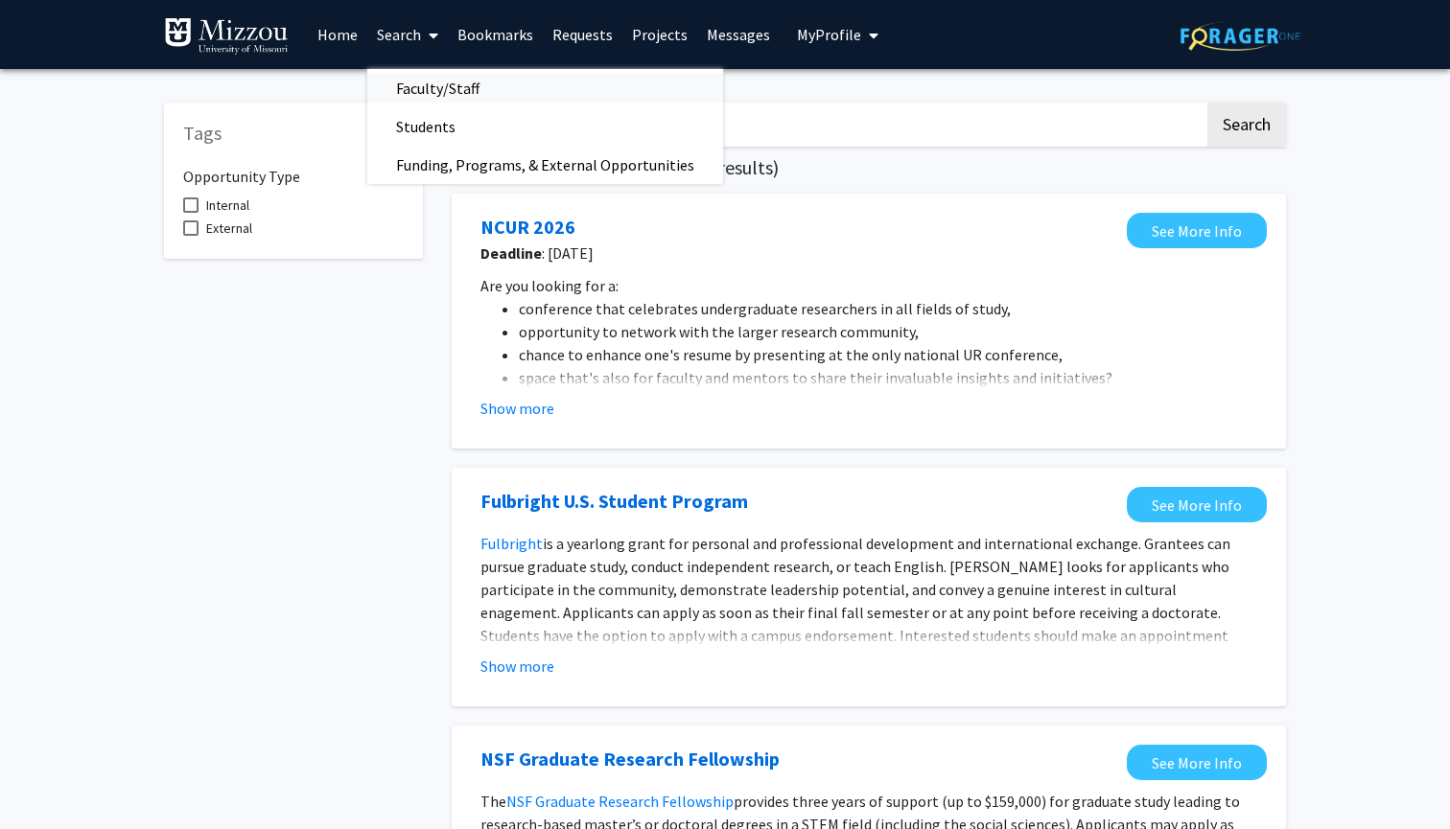
click at [409, 88] on span "Faculty/Staff" at bounding box center [437, 88] width 141 height 38
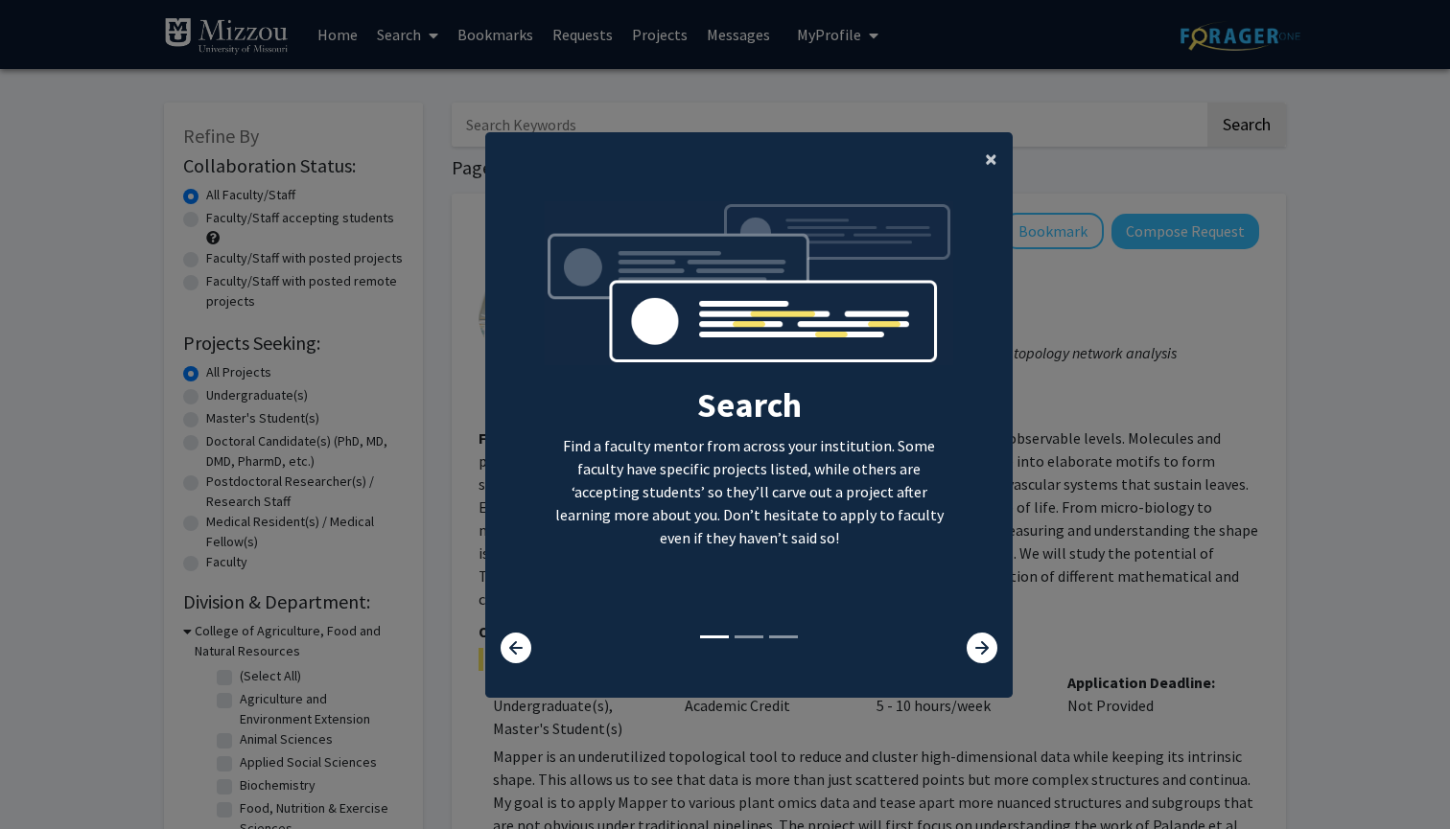
click at [995, 153] on span "×" at bounding box center [991, 159] width 12 height 30
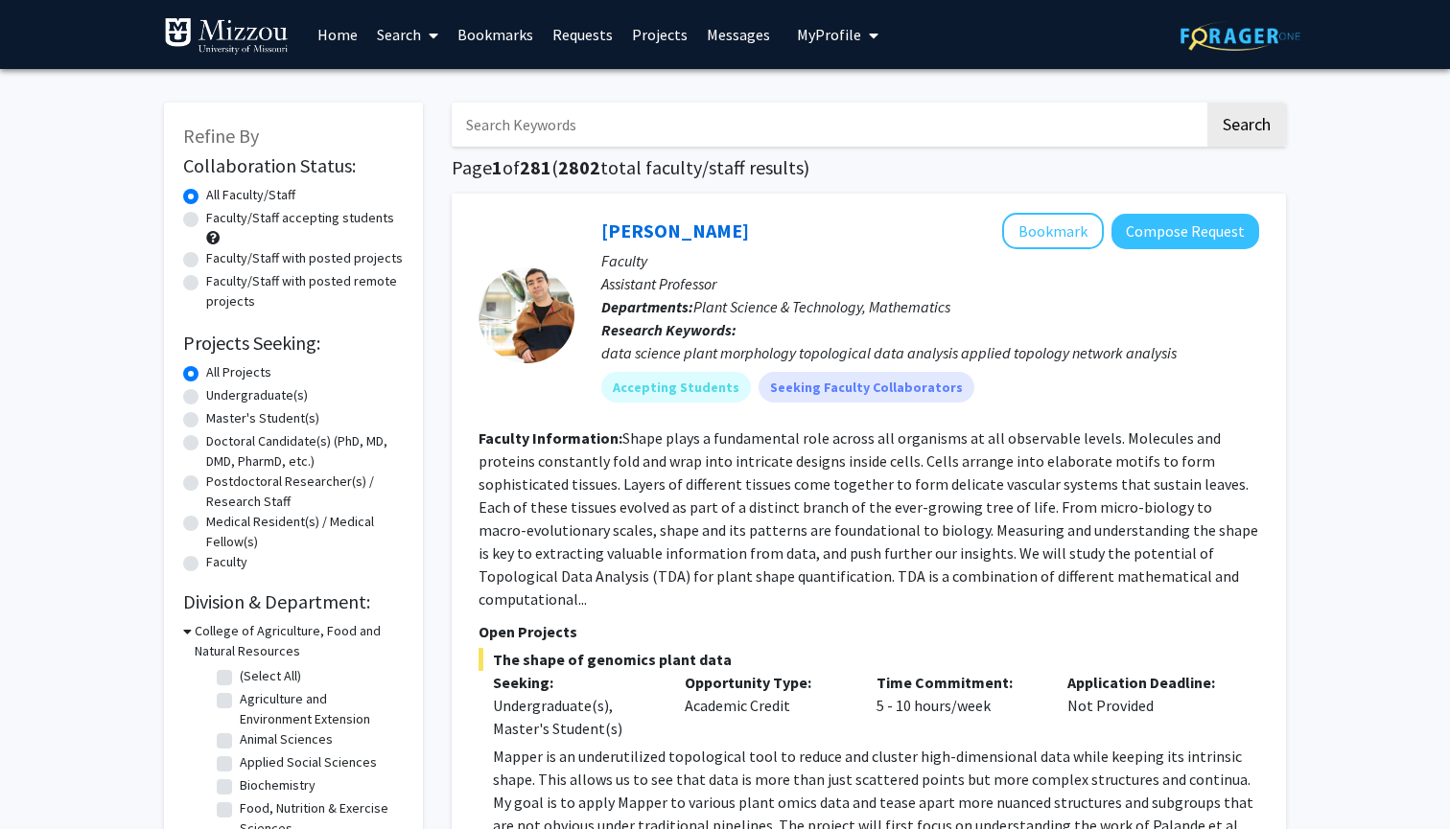
click at [800, 118] on input "Search Keywords" at bounding box center [828, 125] width 753 height 44
click at [1245, 128] on button "Search" at bounding box center [1246, 125] width 79 height 44
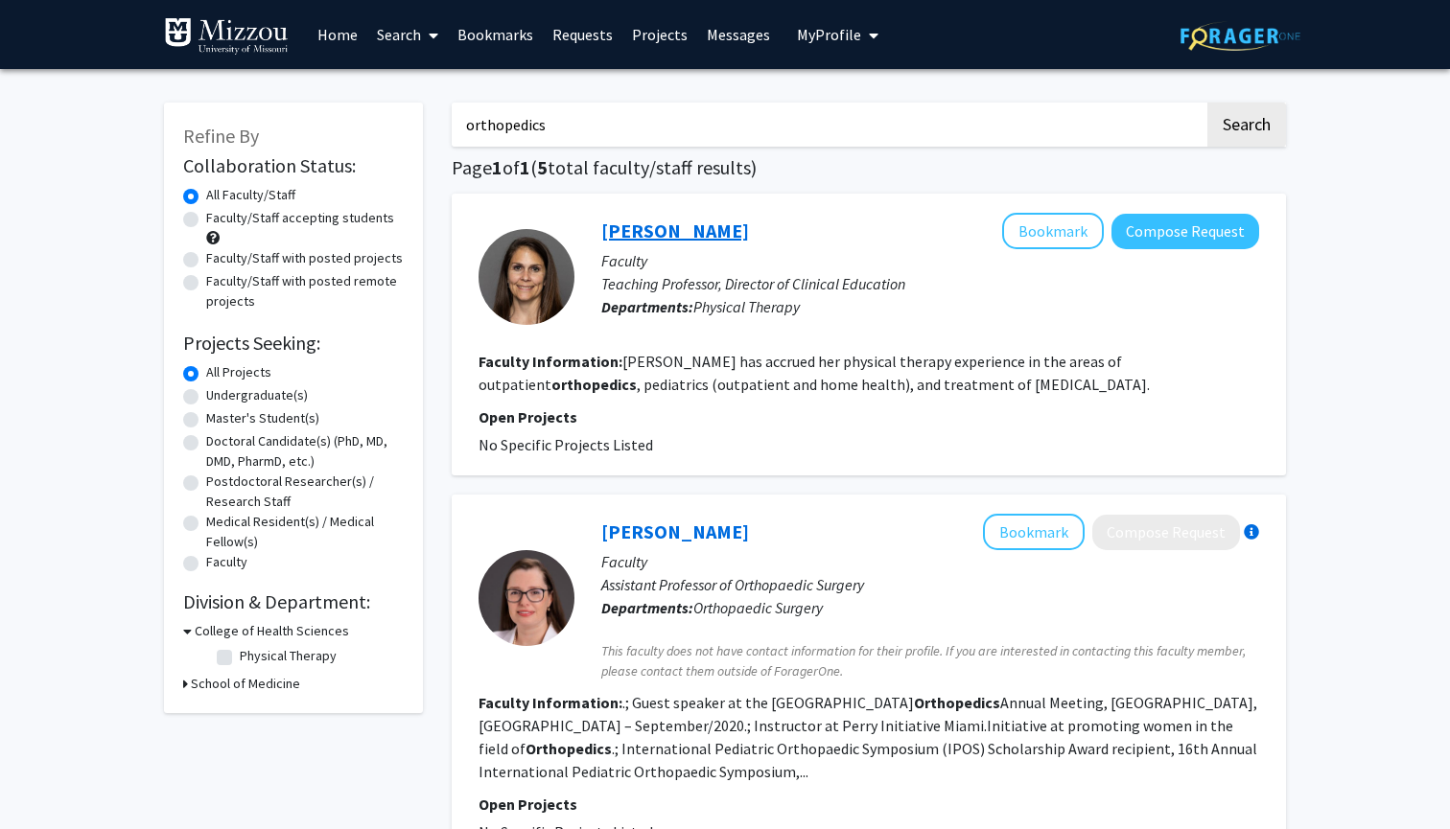
scroll to position [28, 0]
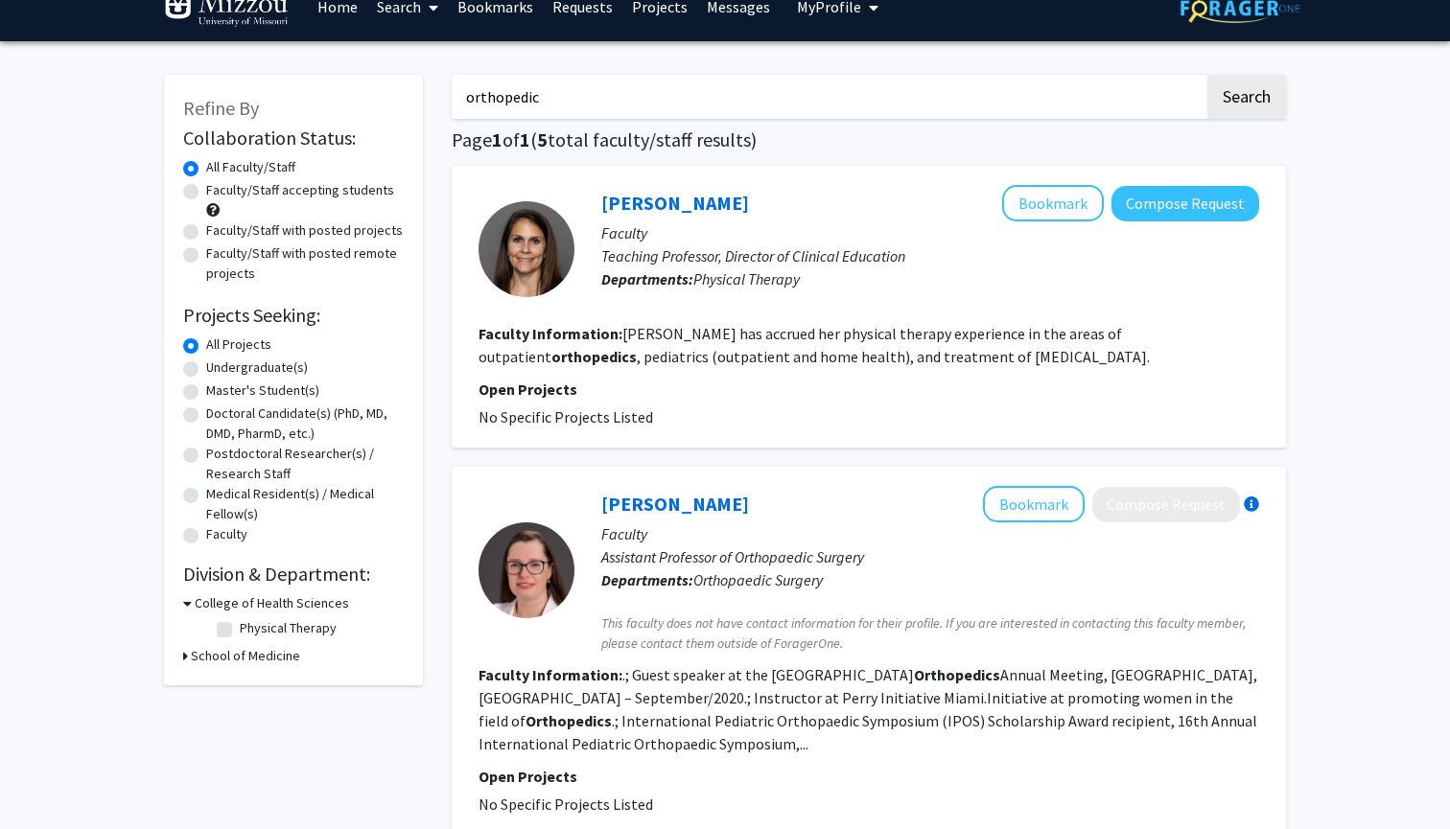
type input "orthopedic"
click at [1245, 100] on button "Search" at bounding box center [1246, 97] width 79 height 44
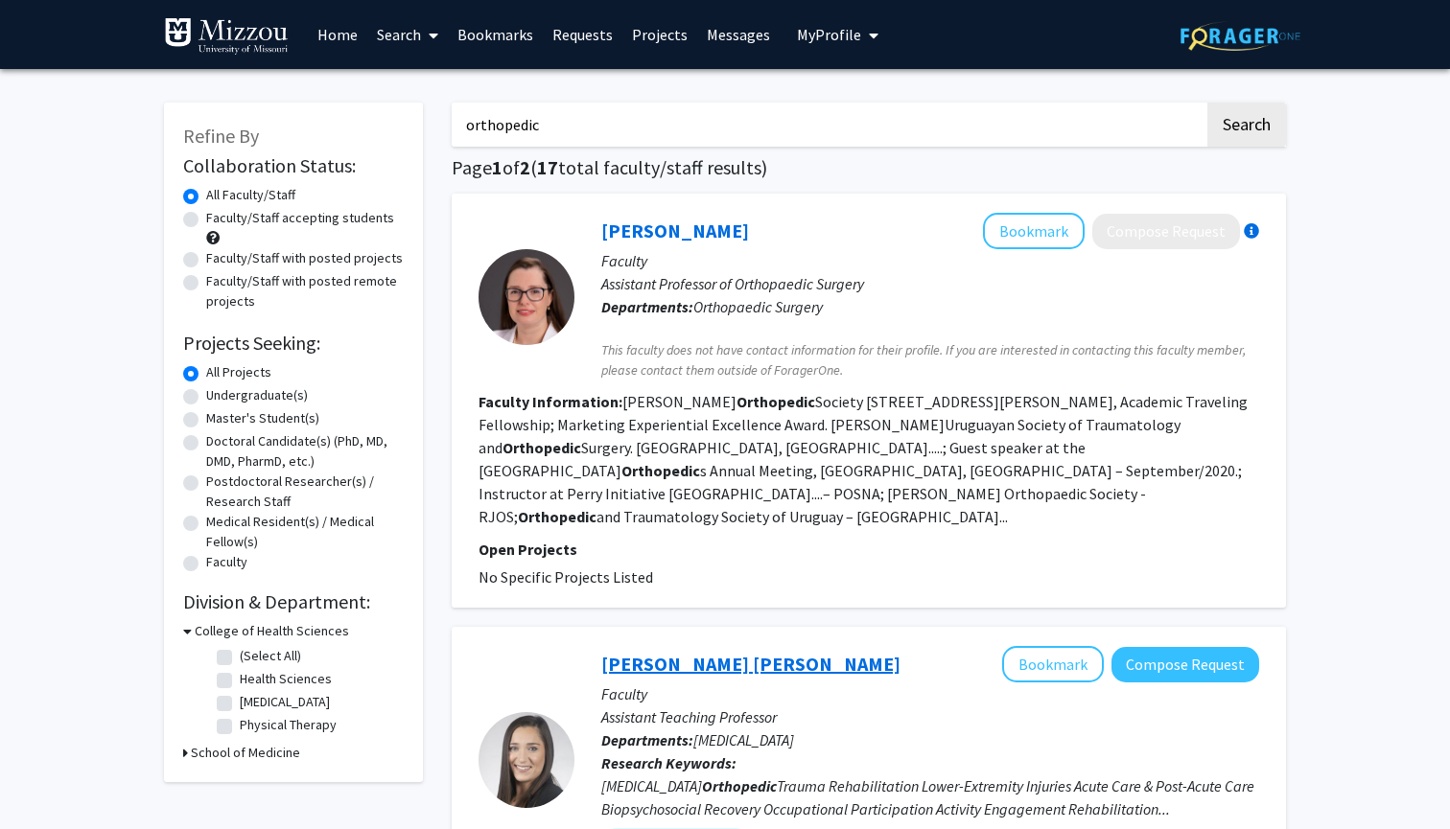
click at [713, 652] on link "[PERSON_NAME] [PERSON_NAME]" at bounding box center [750, 664] width 299 height 24
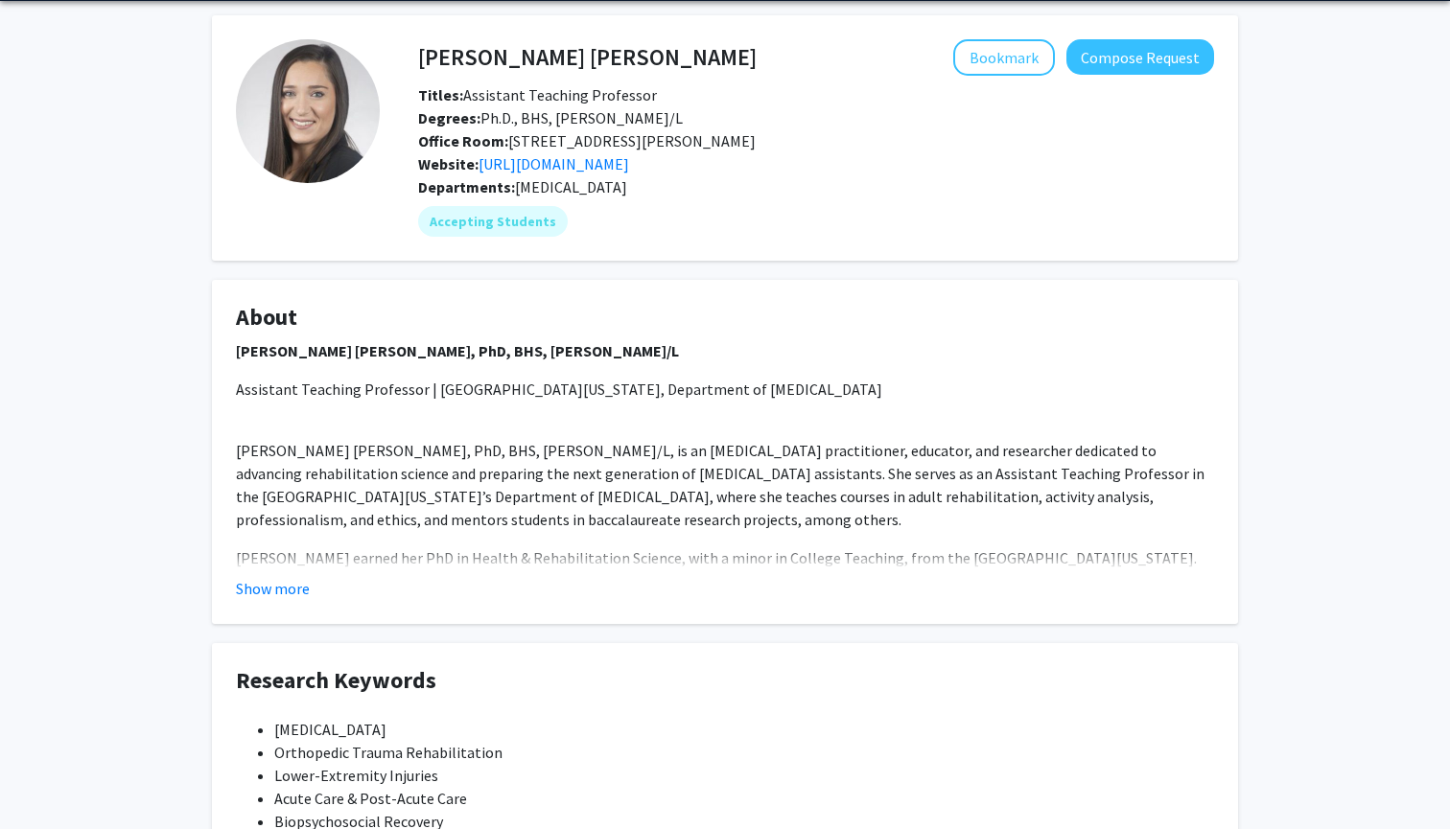
scroll to position [127, 0]
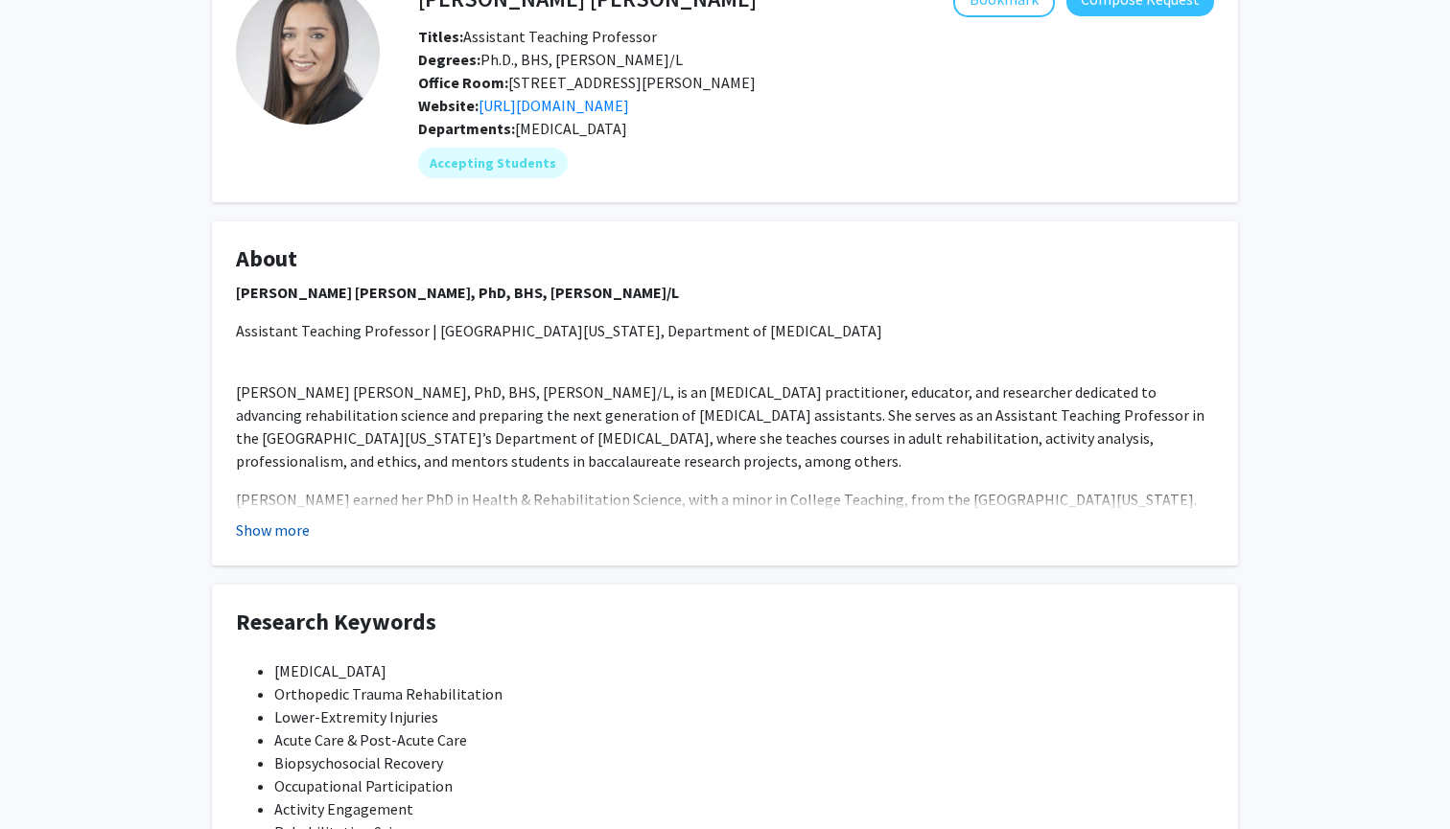
click at [285, 534] on button "Show more" at bounding box center [273, 530] width 74 height 23
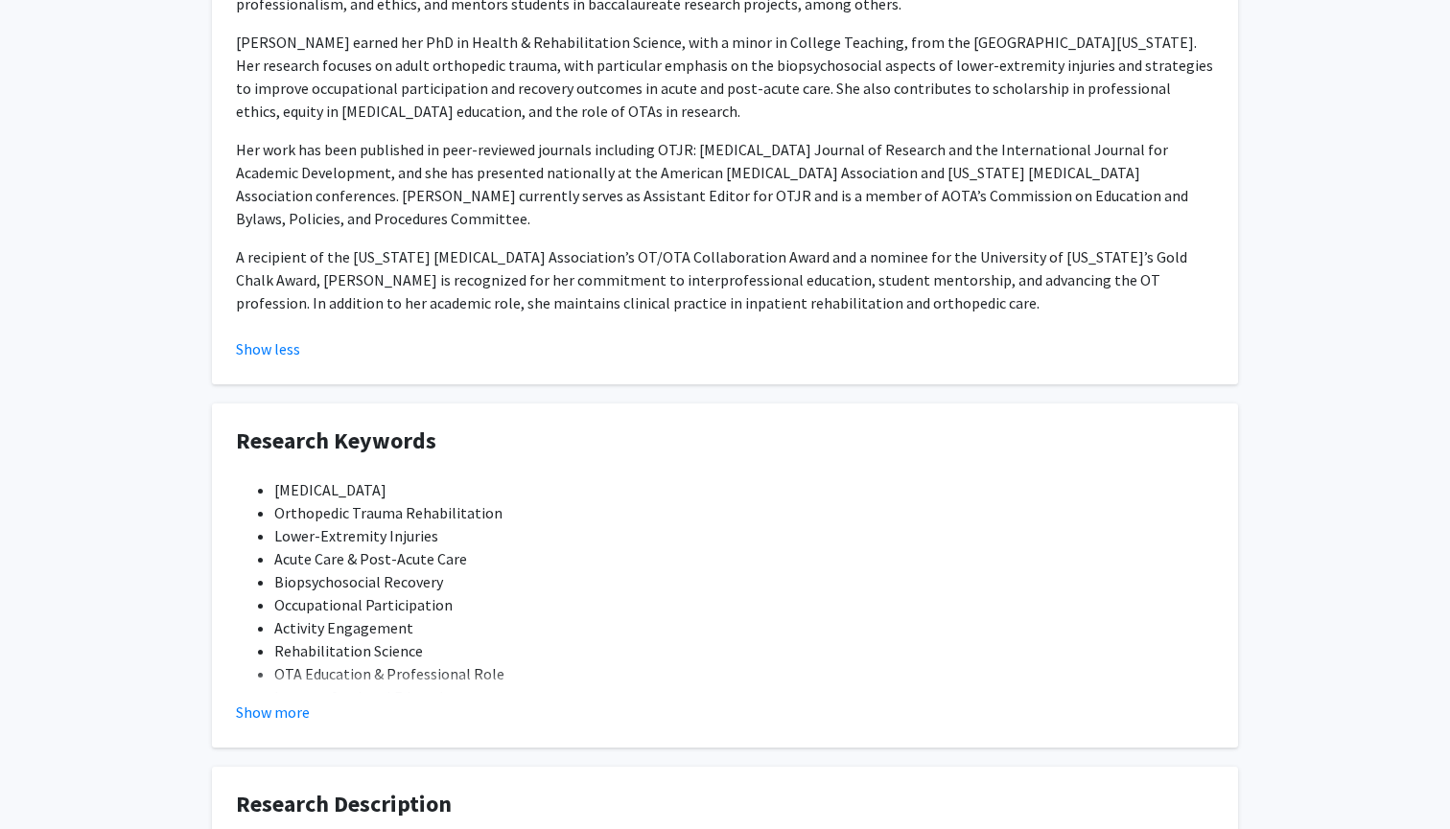
scroll to position [597, 0]
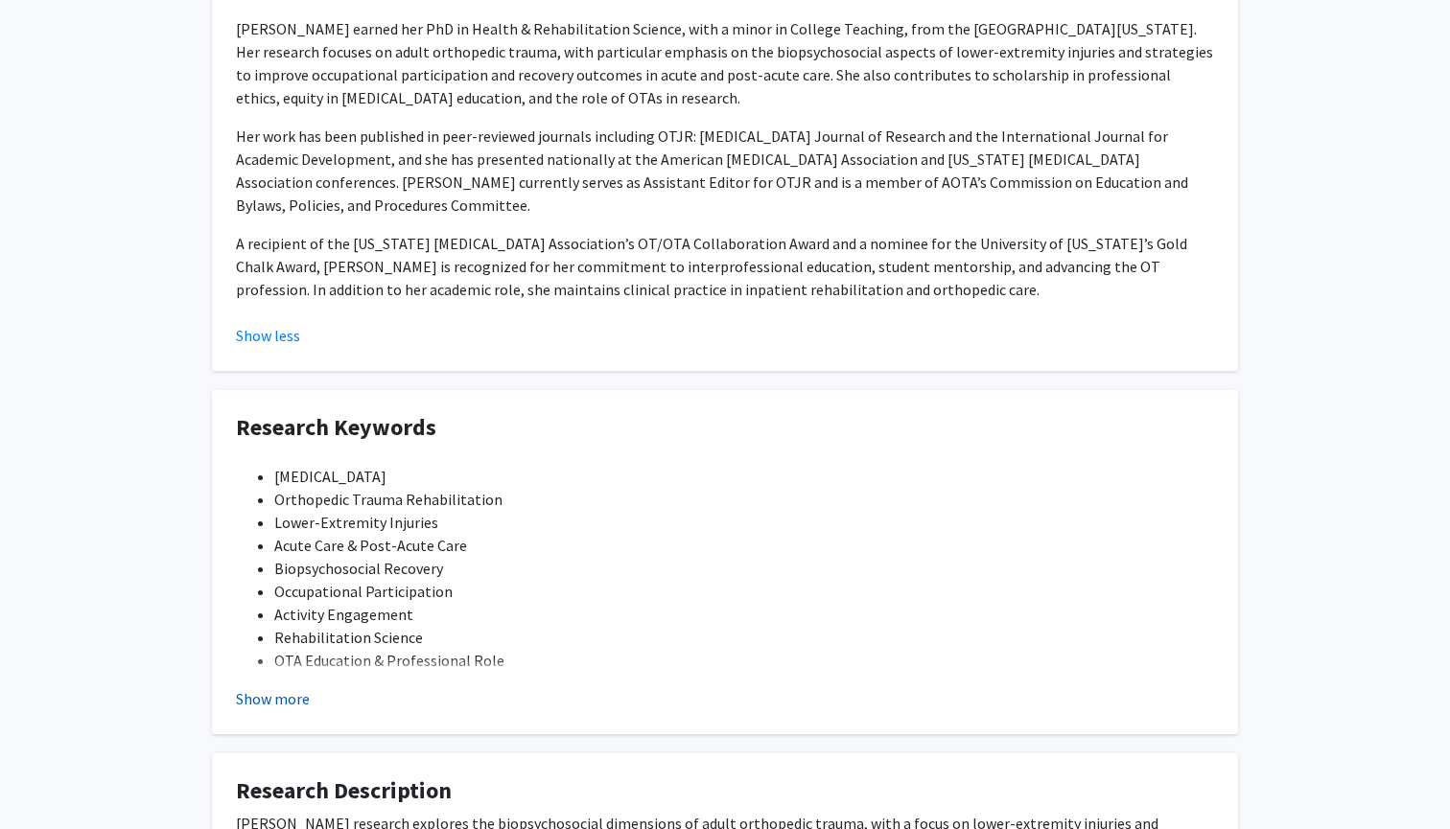
click at [273, 699] on button "Show more" at bounding box center [273, 698] width 74 height 23
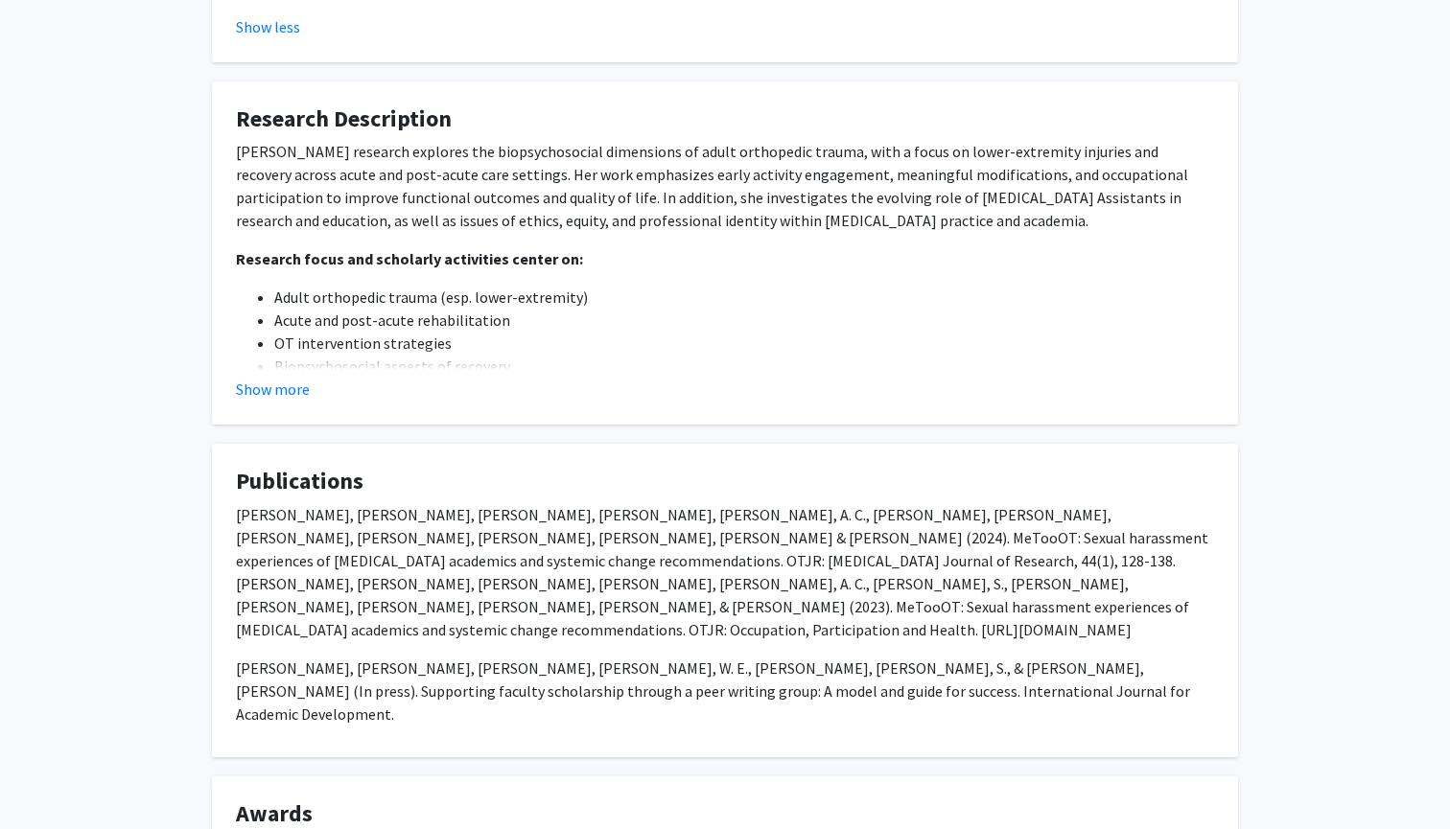
scroll to position [1357, 0]
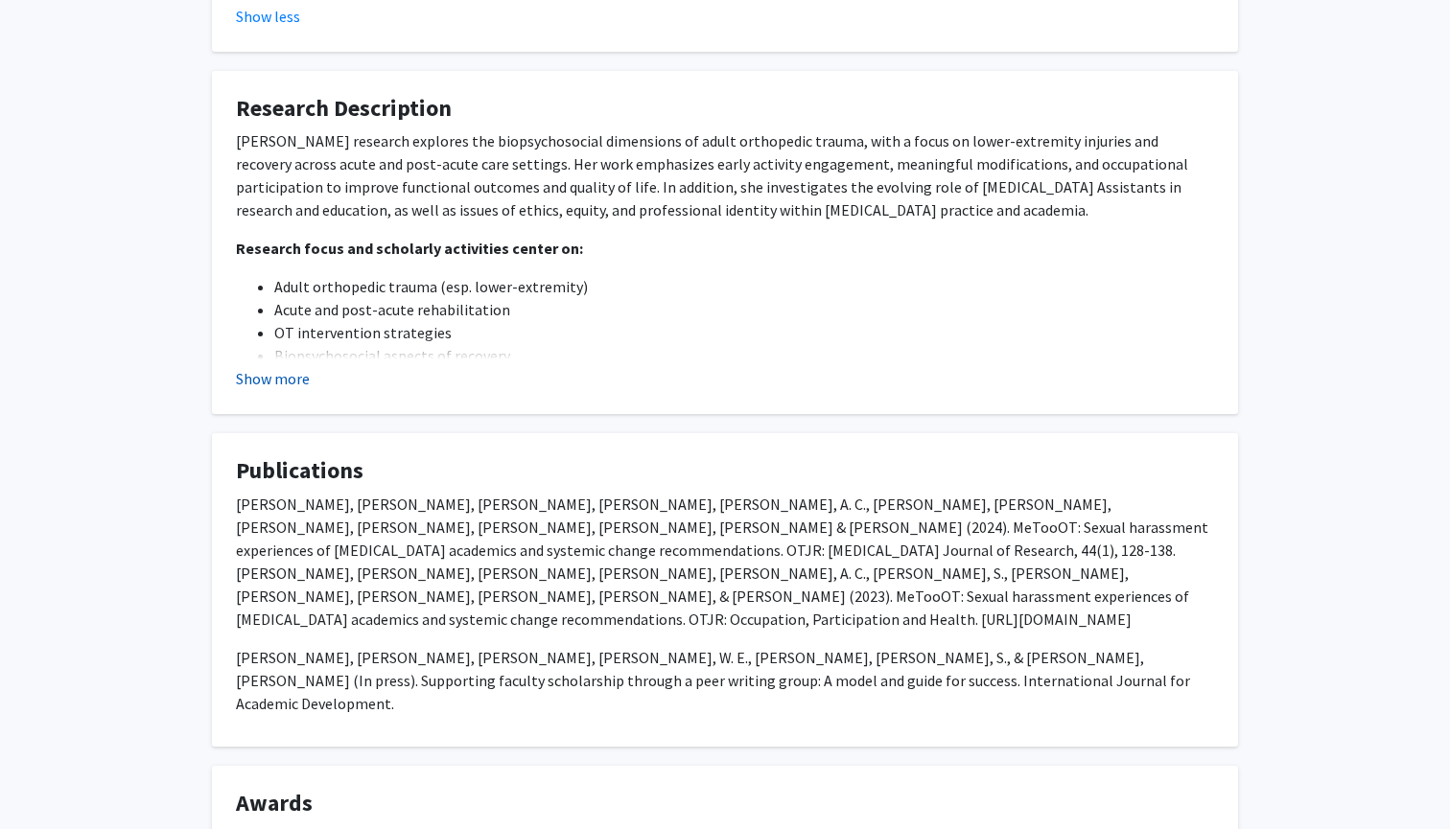
click at [282, 382] on button "Show more" at bounding box center [273, 378] width 74 height 23
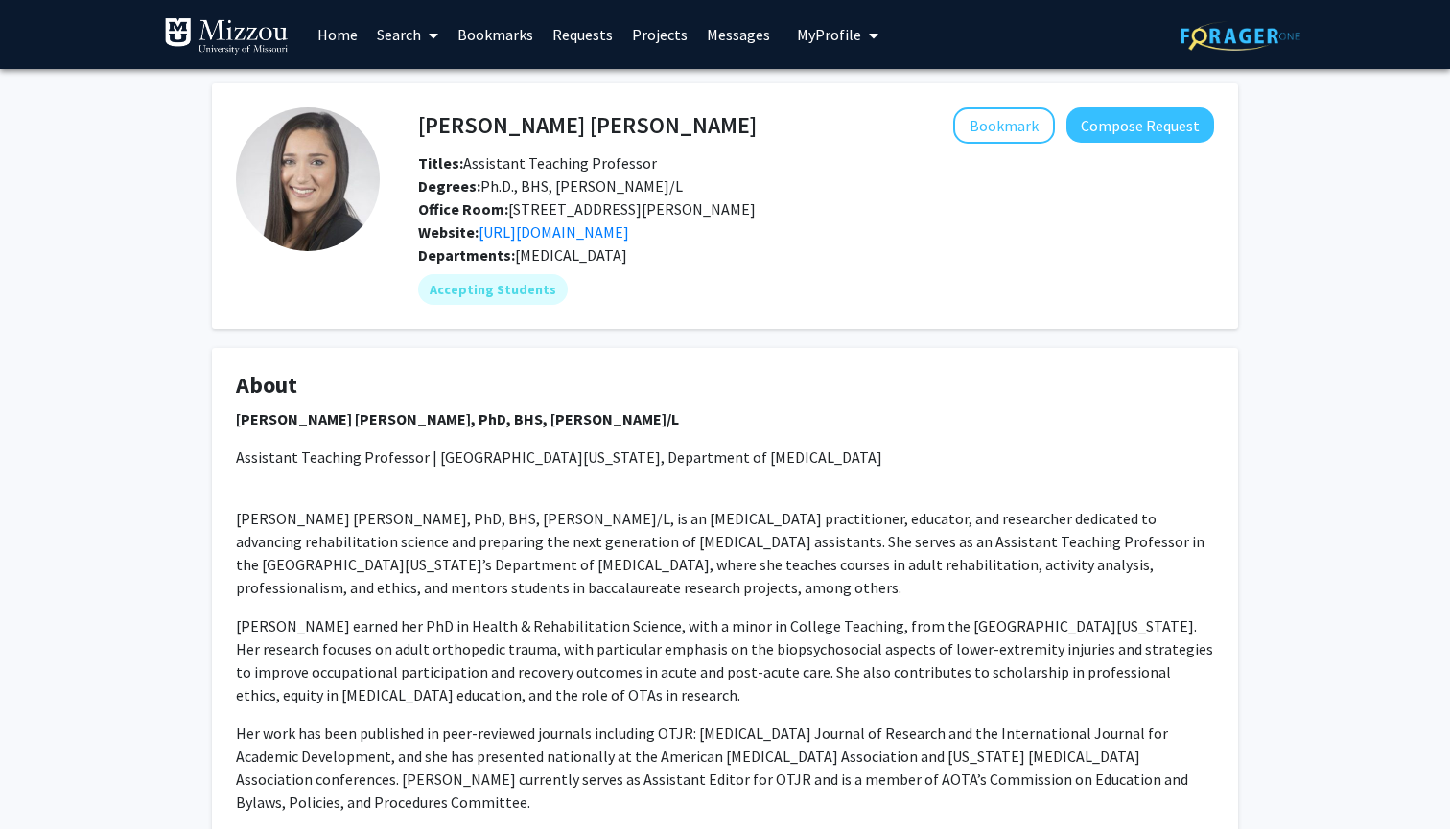
scroll to position [0, 0]
click at [987, 126] on button "Bookmark" at bounding box center [1004, 125] width 102 height 36
click at [1111, 124] on button "Compose Request" at bounding box center [1140, 124] width 148 height 35
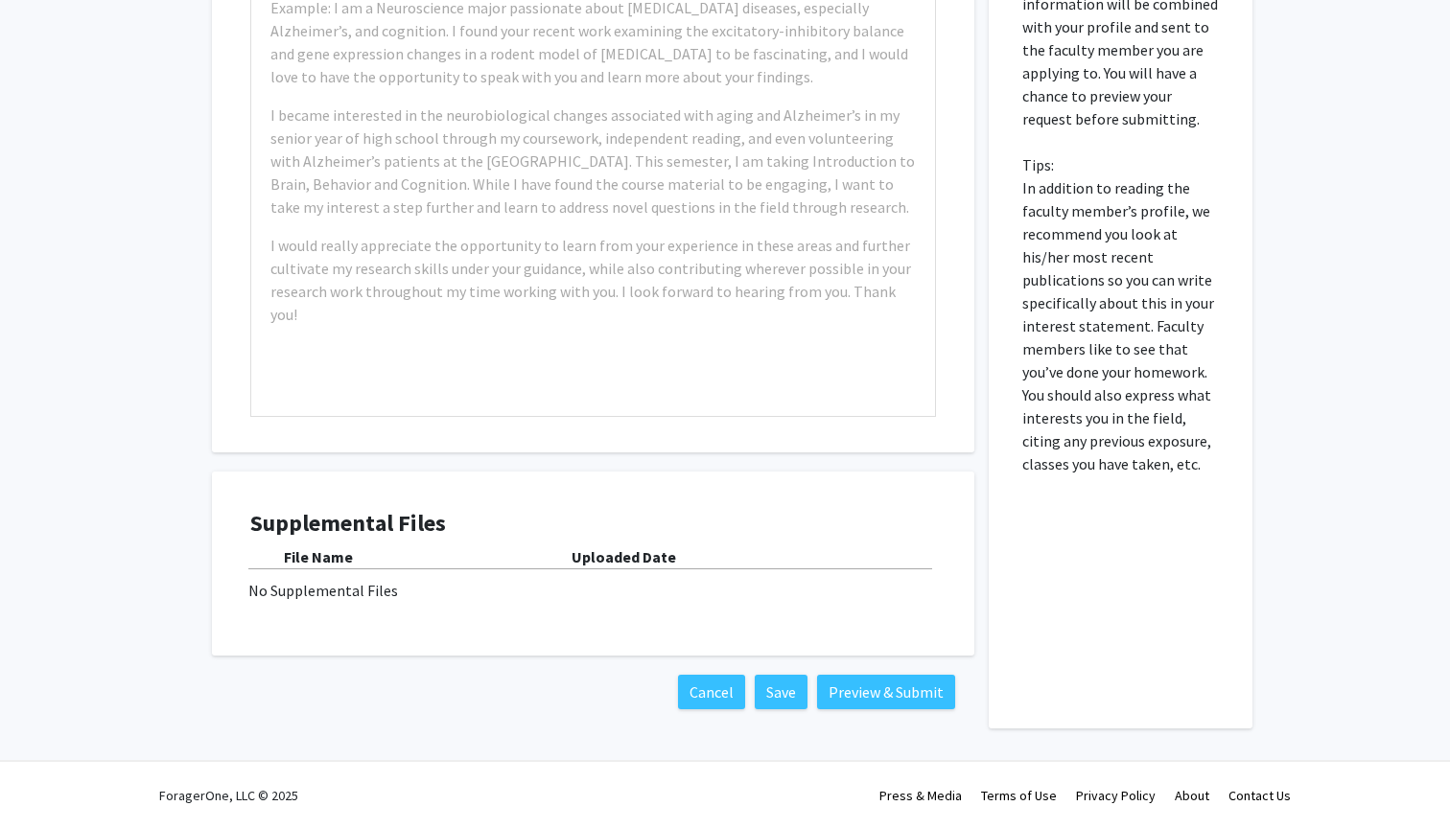
scroll to position [1138, 0]
click at [709, 687] on button "Cancel" at bounding box center [711, 692] width 67 height 35
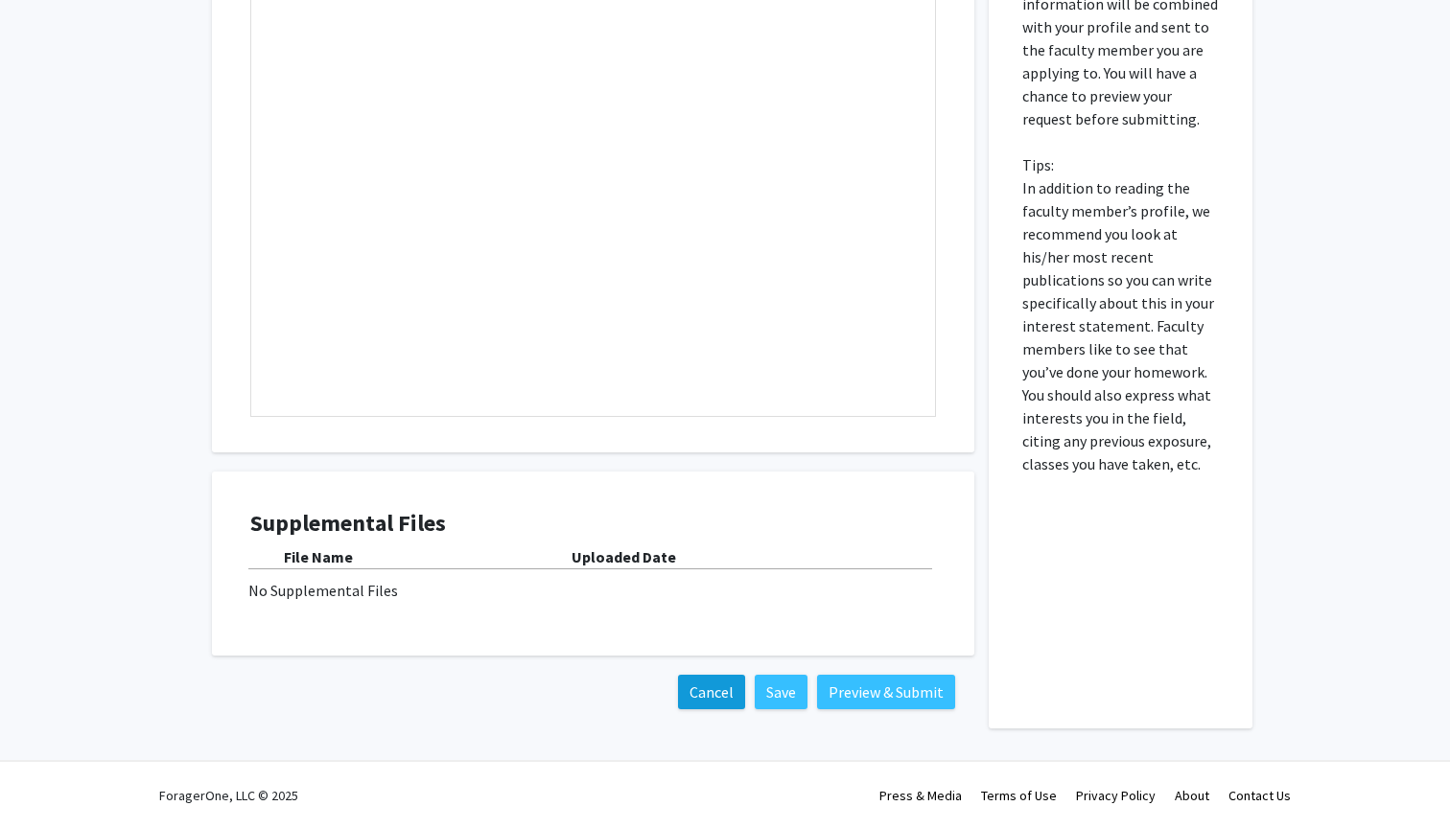
click at [709, 687] on button "Cancel" at bounding box center [711, 692] width 67 height 35
click at [727, 696] on button "Cancel" at bounding box center [711, 692] width 67 height 35
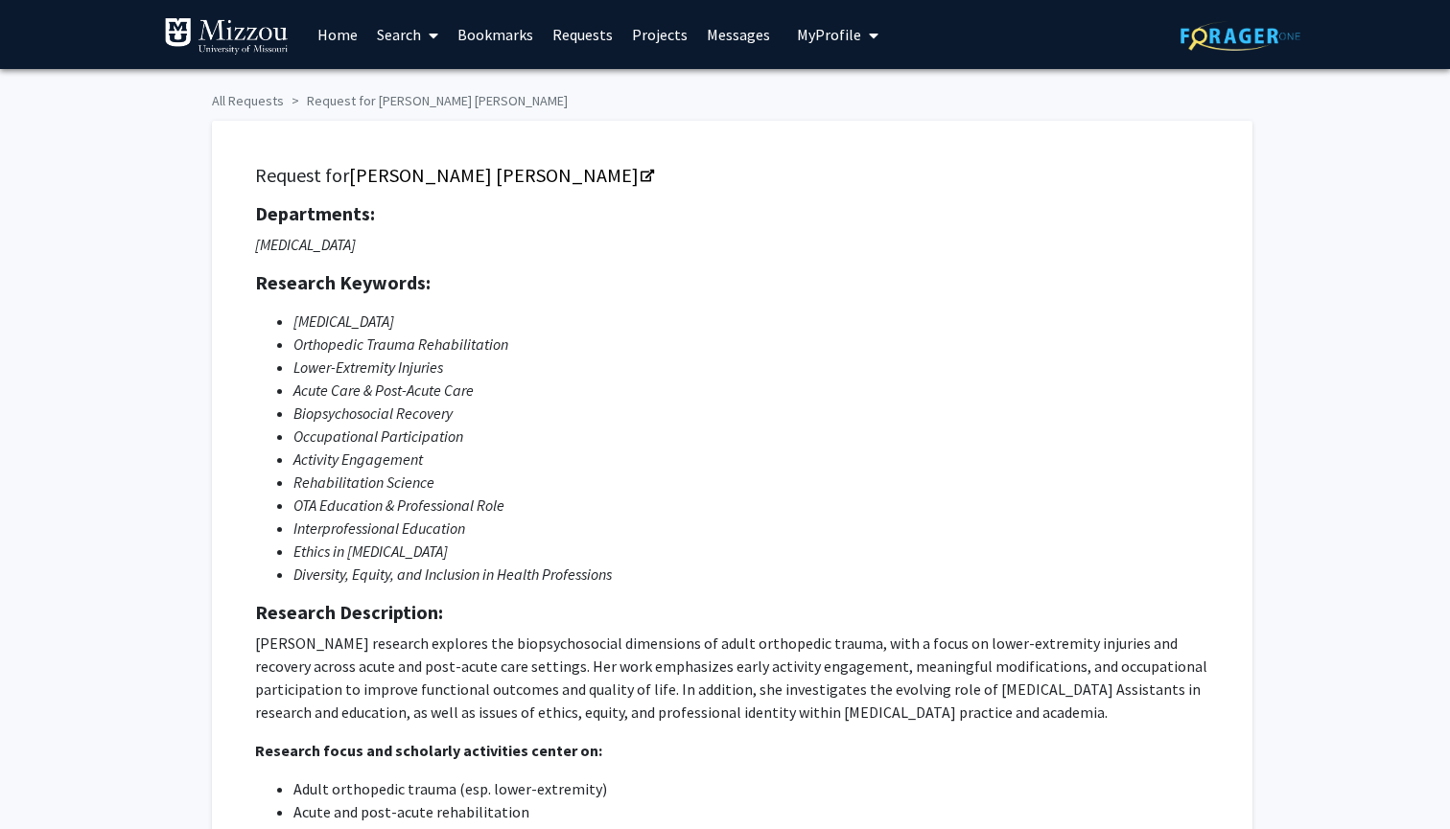
scroll to position [0, 0]
click at [383, 32] on link "Search" at bounding box center [407, 34] width 81 height 67
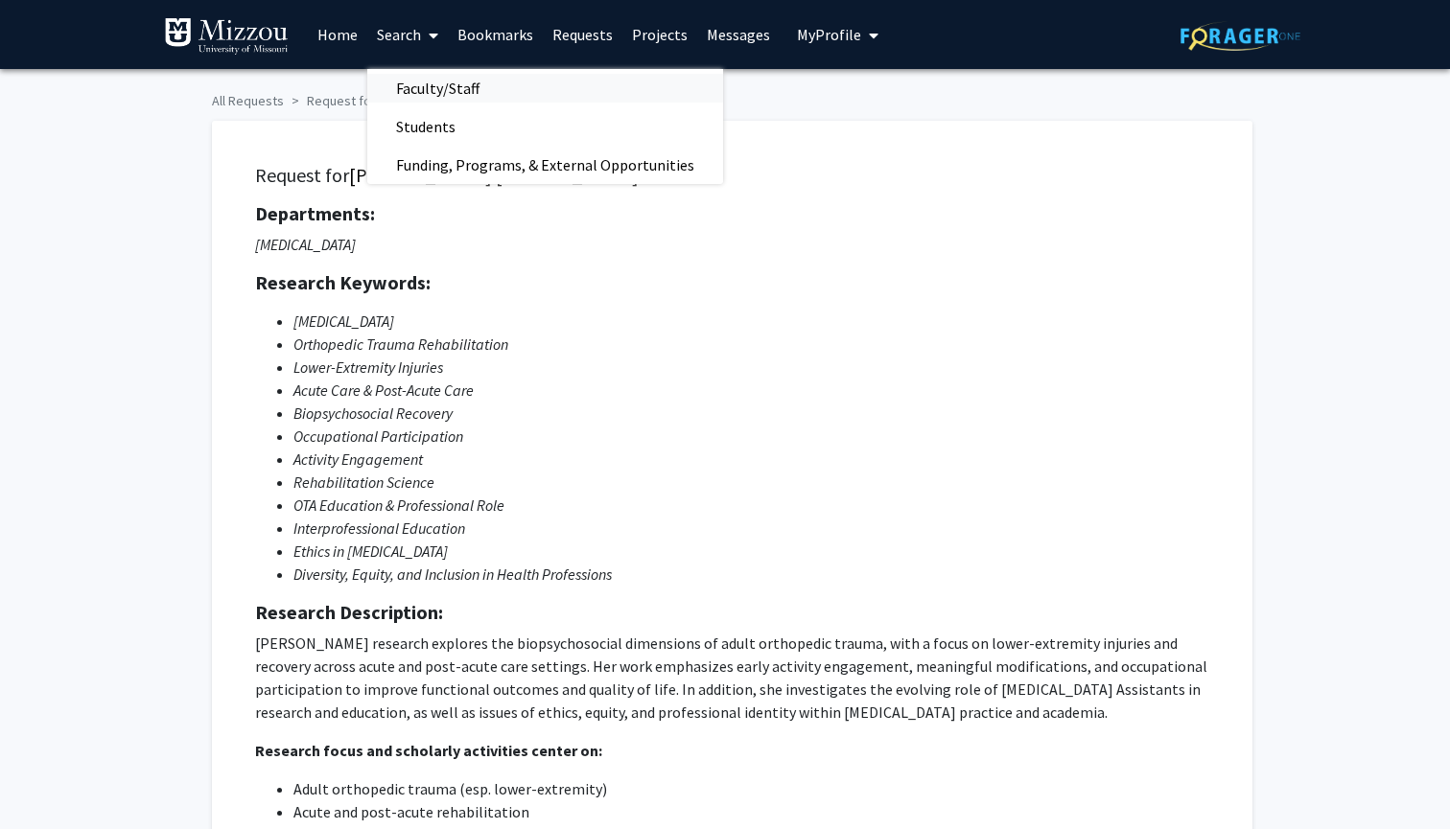
click at [408, 78] on span "Faculty/Staff" at bounding box center [437, 88] width 141 height 38
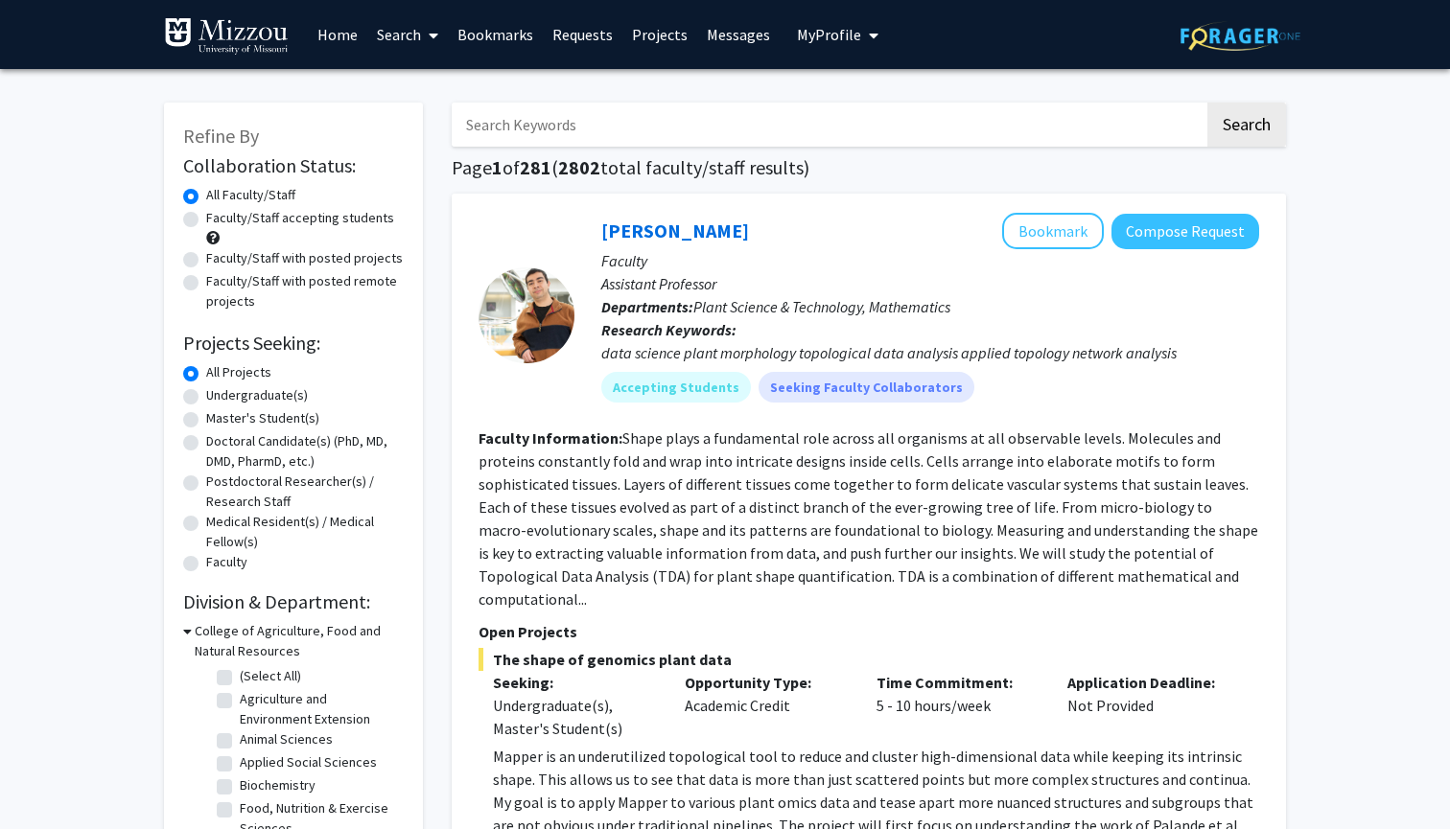
click at [527, 131] on input "Search Keywords" at bounding box center [828, 125] width 753 height 44
type input "[PERSON_NAME]"
click at [1245, 128] on button "Search" at bounding box center [1246, 125] width 79 height 44
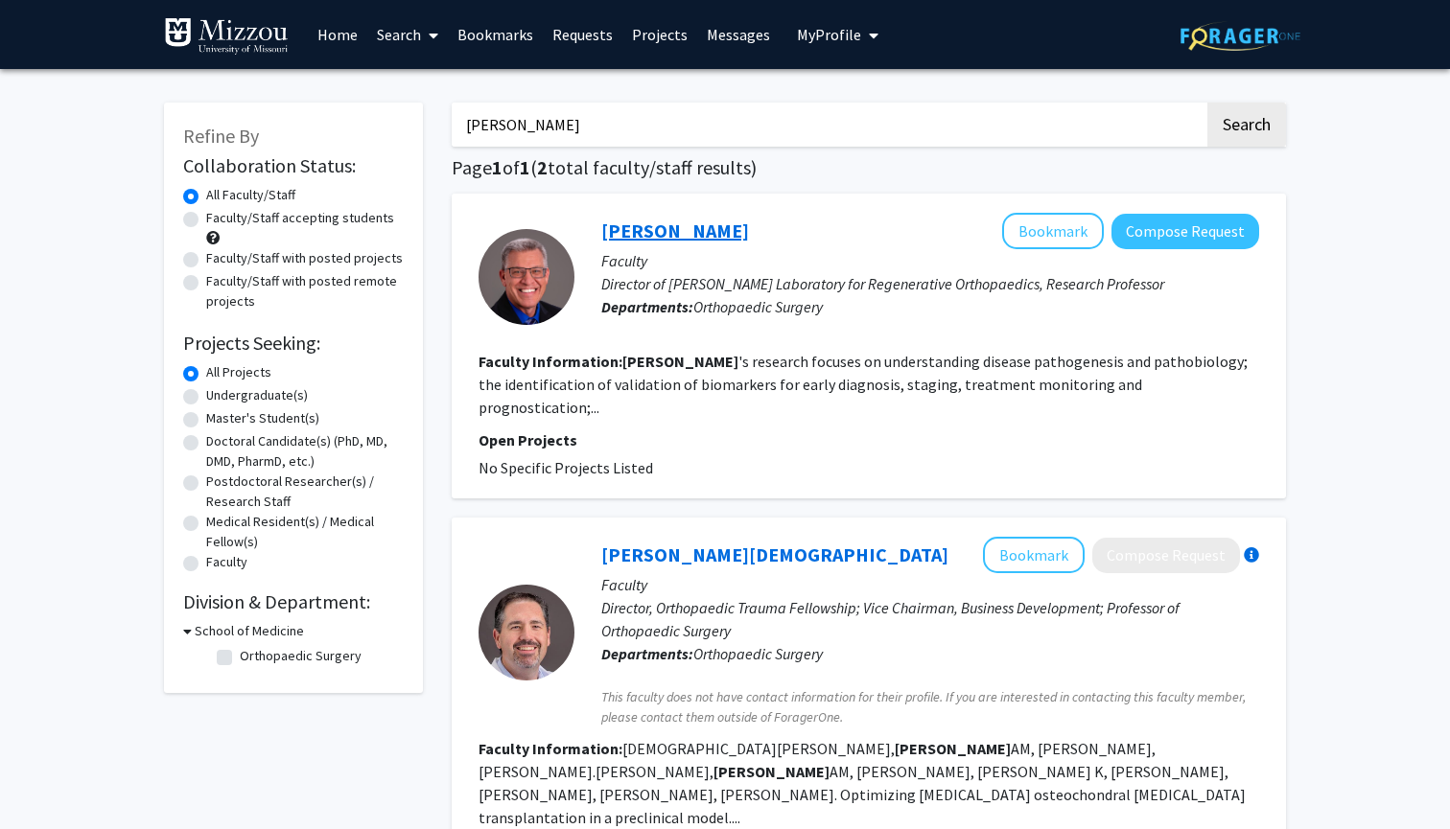
click at [652, 235] on link "[PERSON_NAME]" at bounding box center [675, 231] width 148 height 24
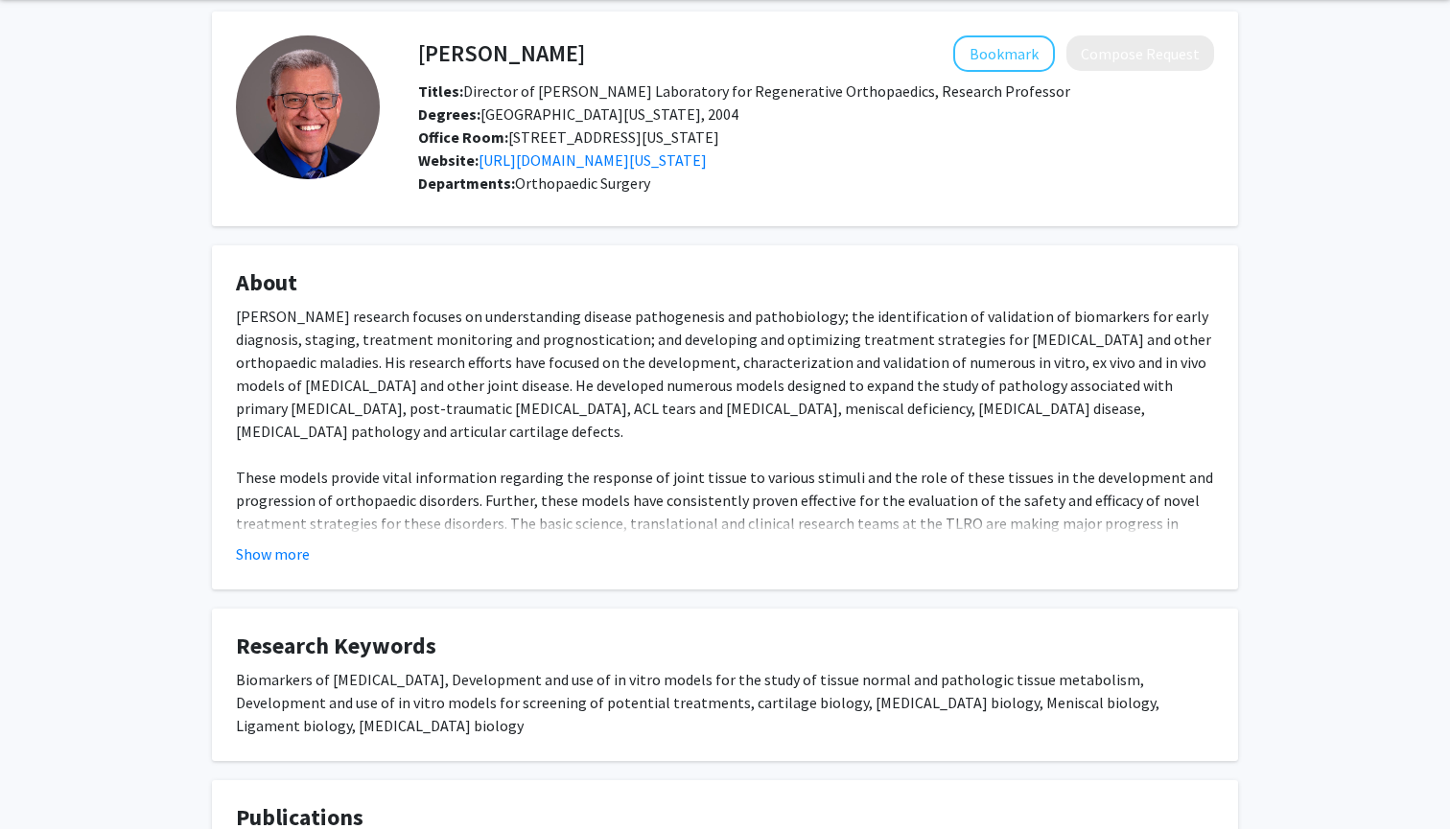
scroll to position [72, 0]
click at [995, 63] on button "Bookmark" at bounding box center [1004, 53] width 102 height 36
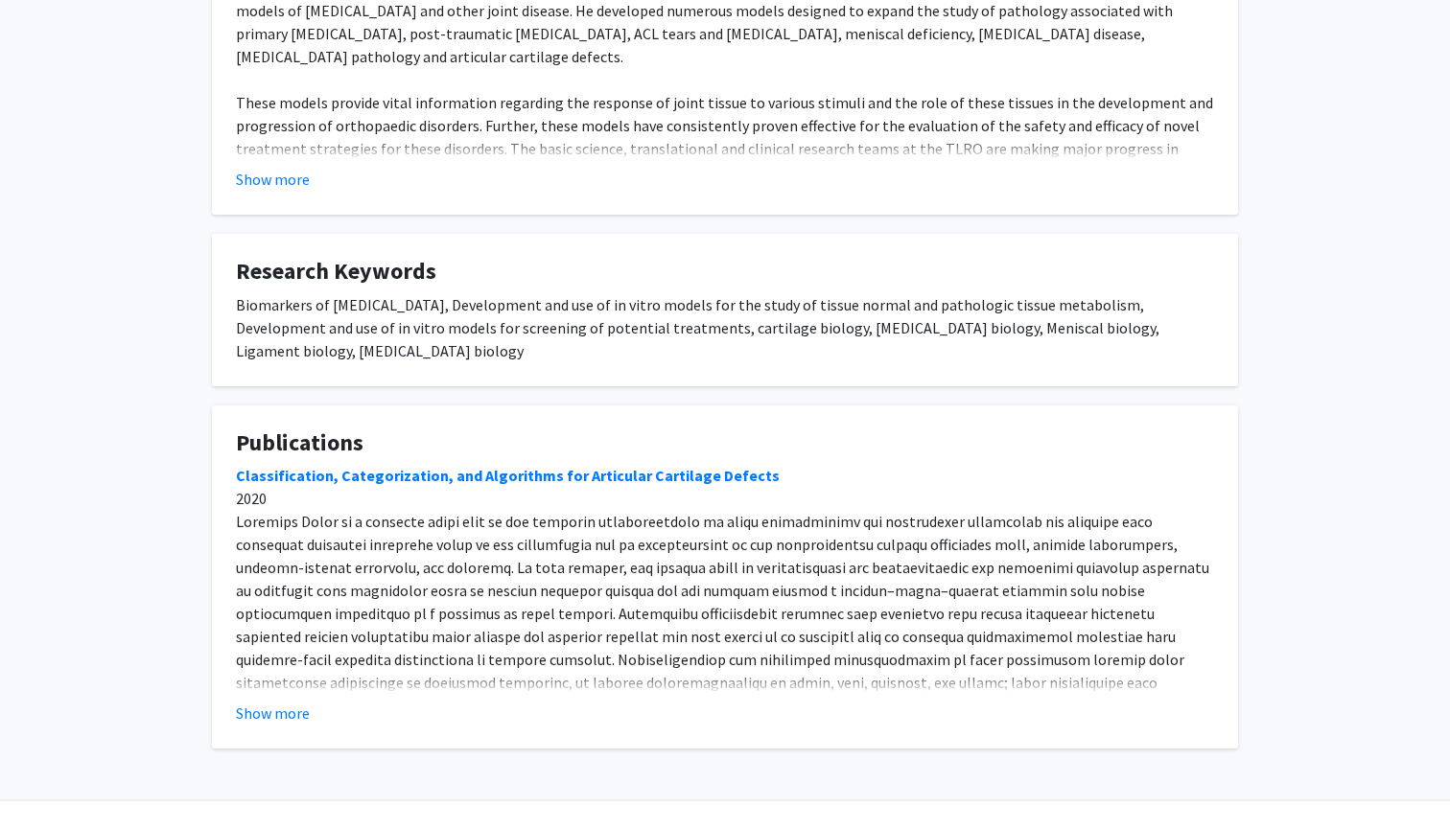
scroll to position [447, 0]
click at [283, 711] on button "Show more" at bounding box center [273, 713] width 74 height 23
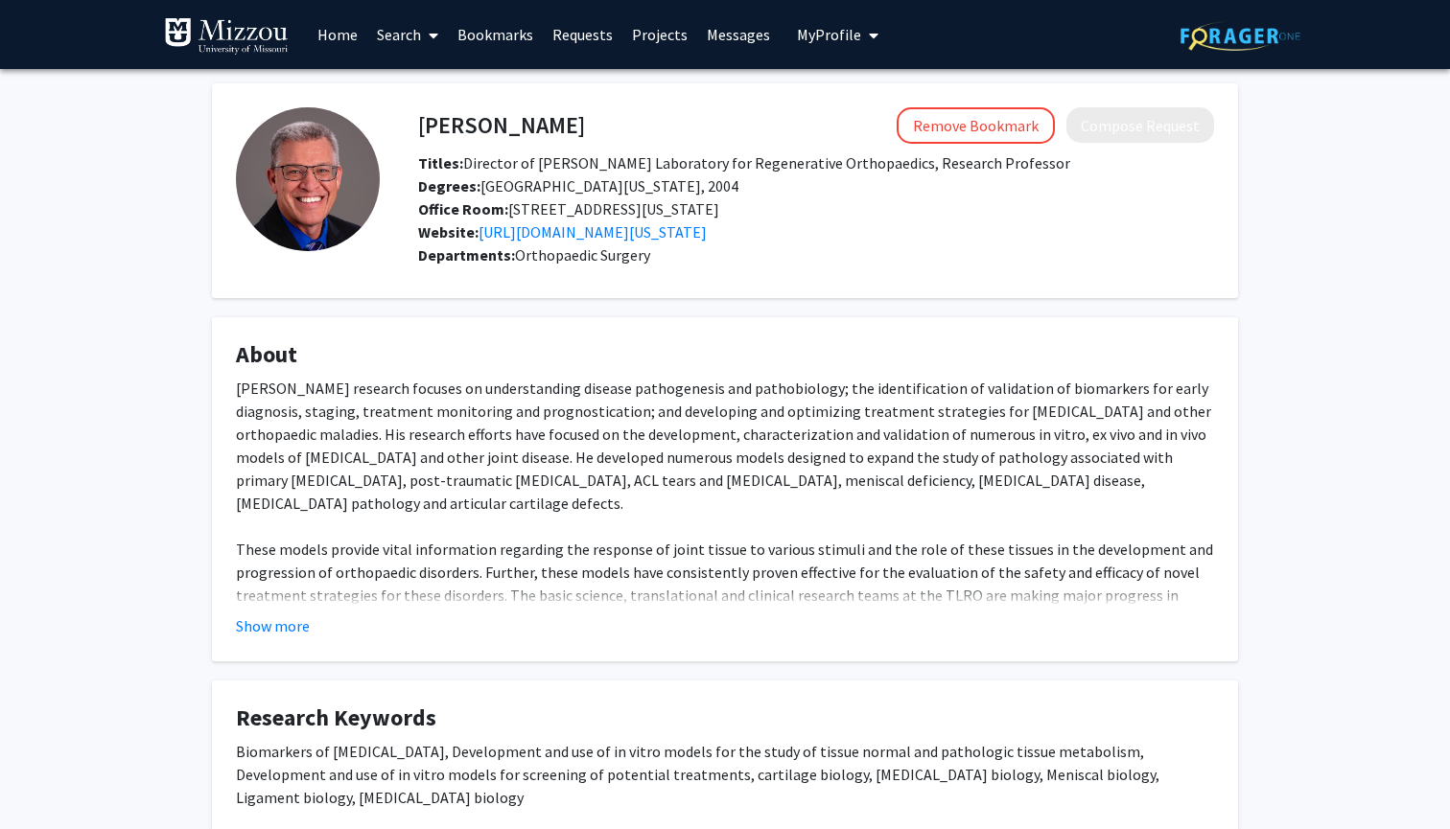
scroll to position [0, 0]
